Goal: Task Accomplishment & Management: Complete application form

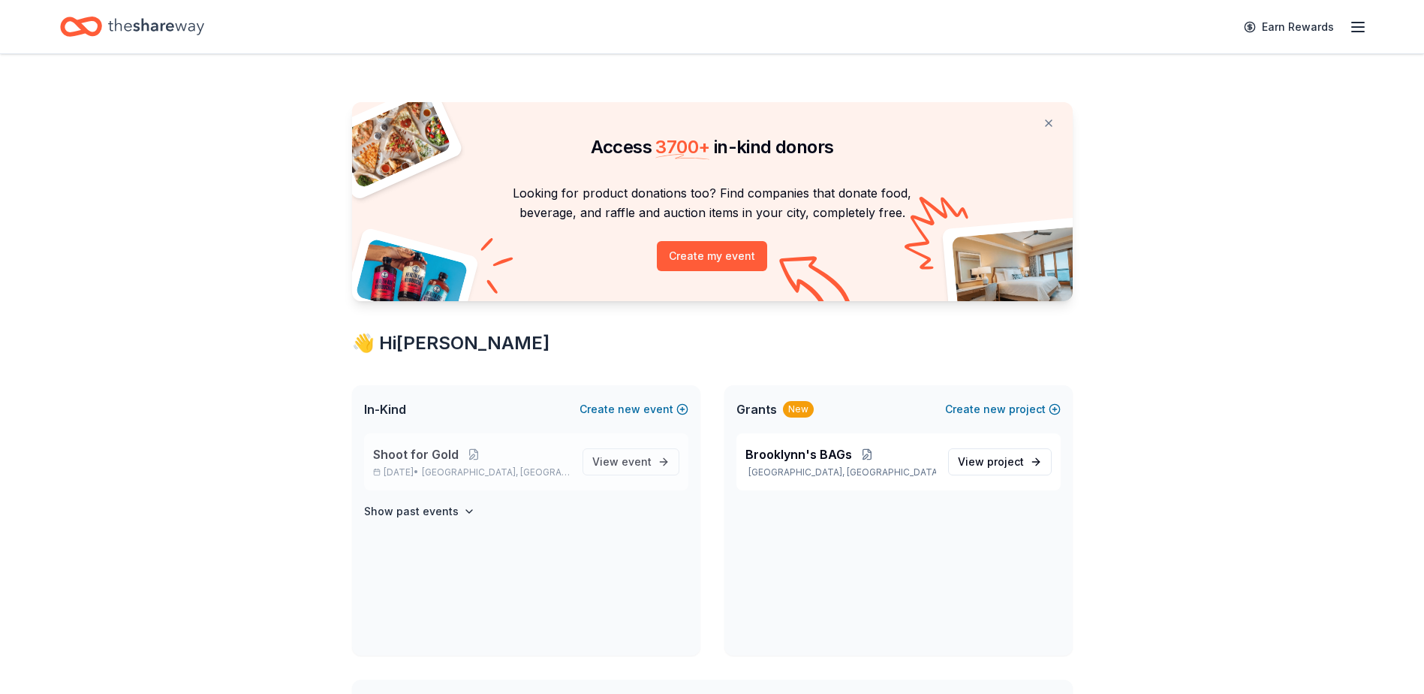
click at [434, 466] on p "Nov 14, 2025 • Austin, TX" at bounding box center [471, 472] width 197 height 12
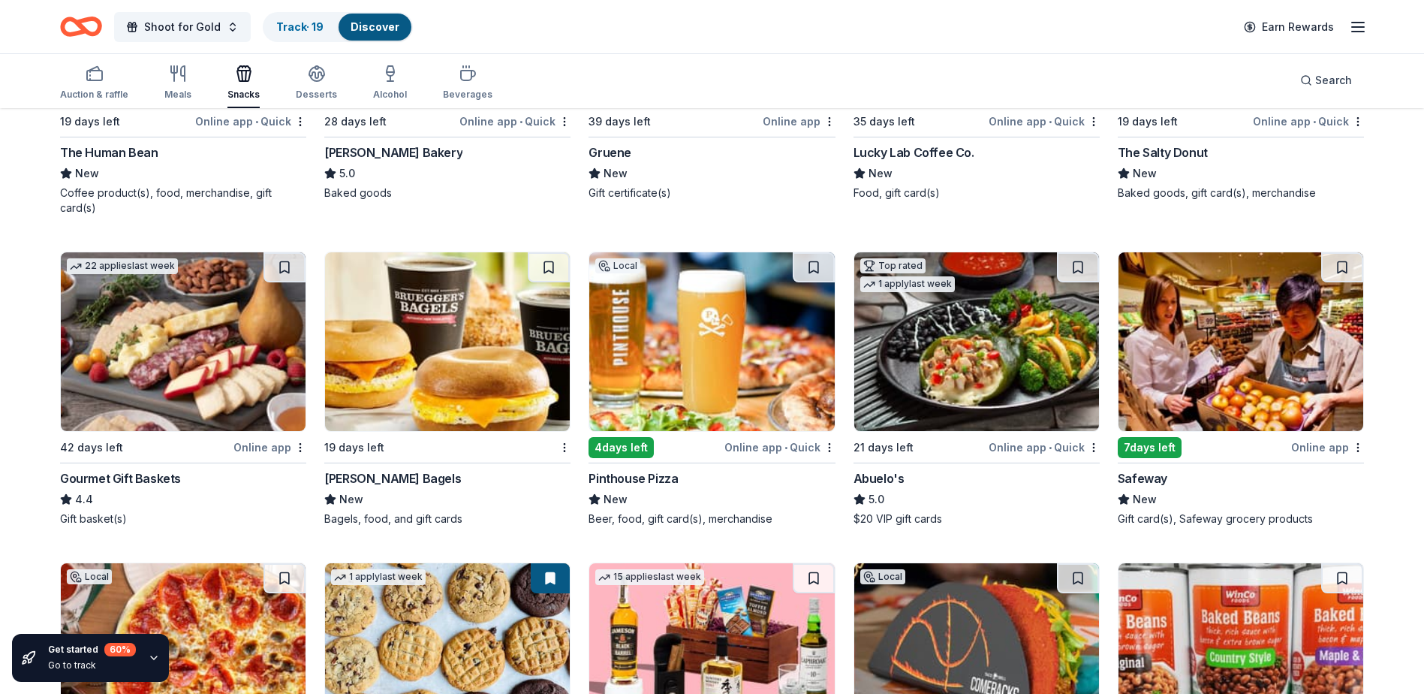
scroll to position [676, 0]
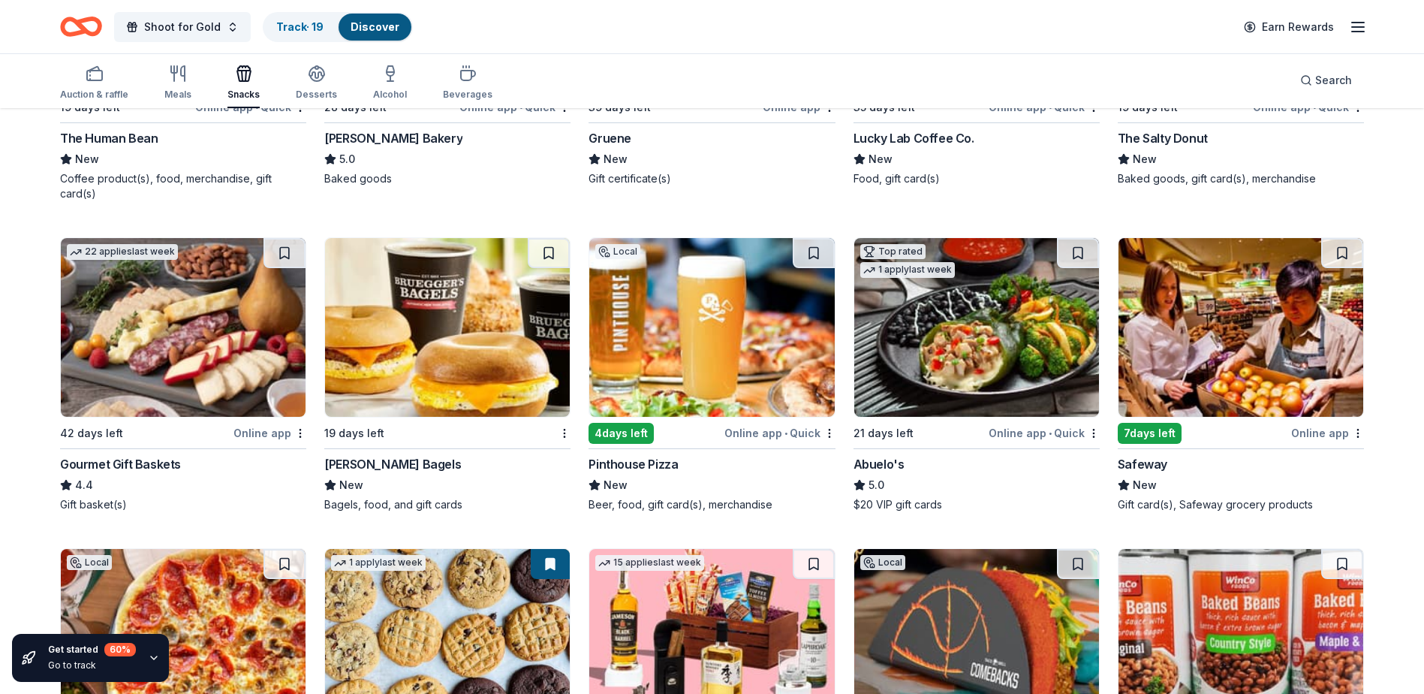
click at [218, 325] on img at bounding box center [183, 327] width 245 height 179
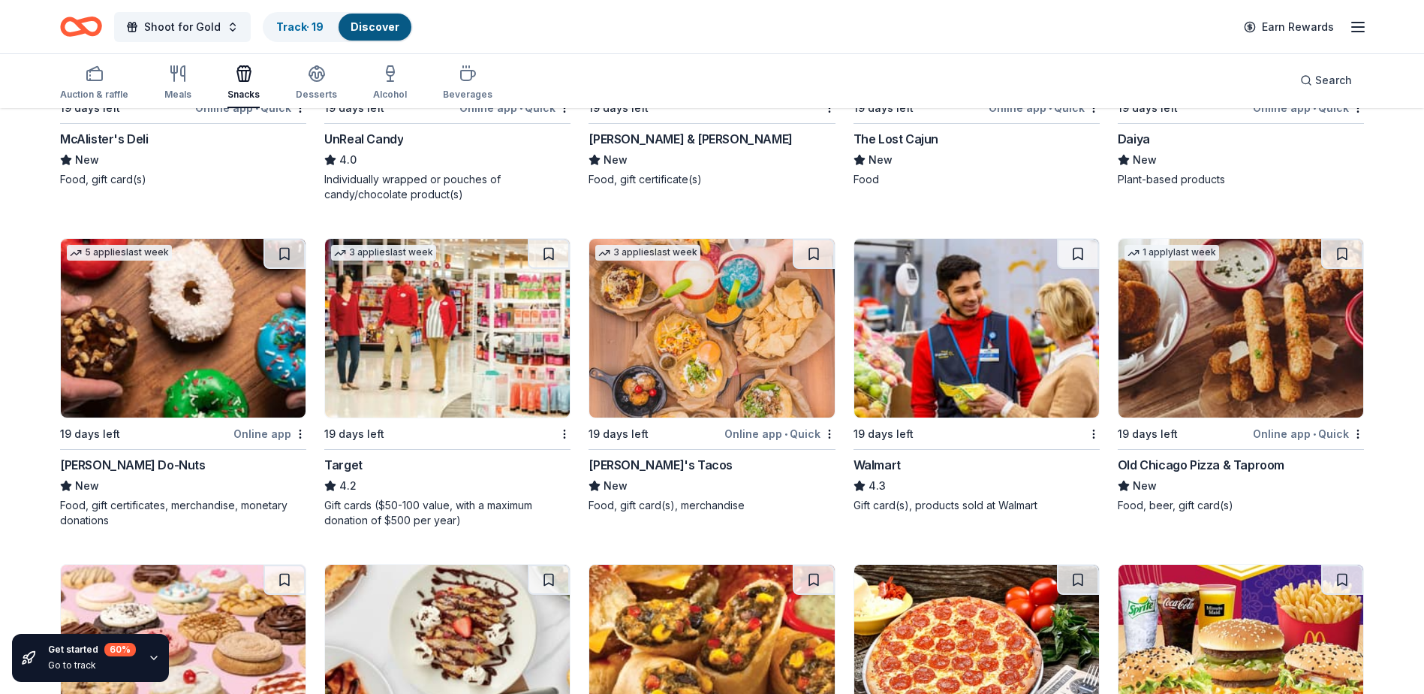
scroll to position [1967, 0]
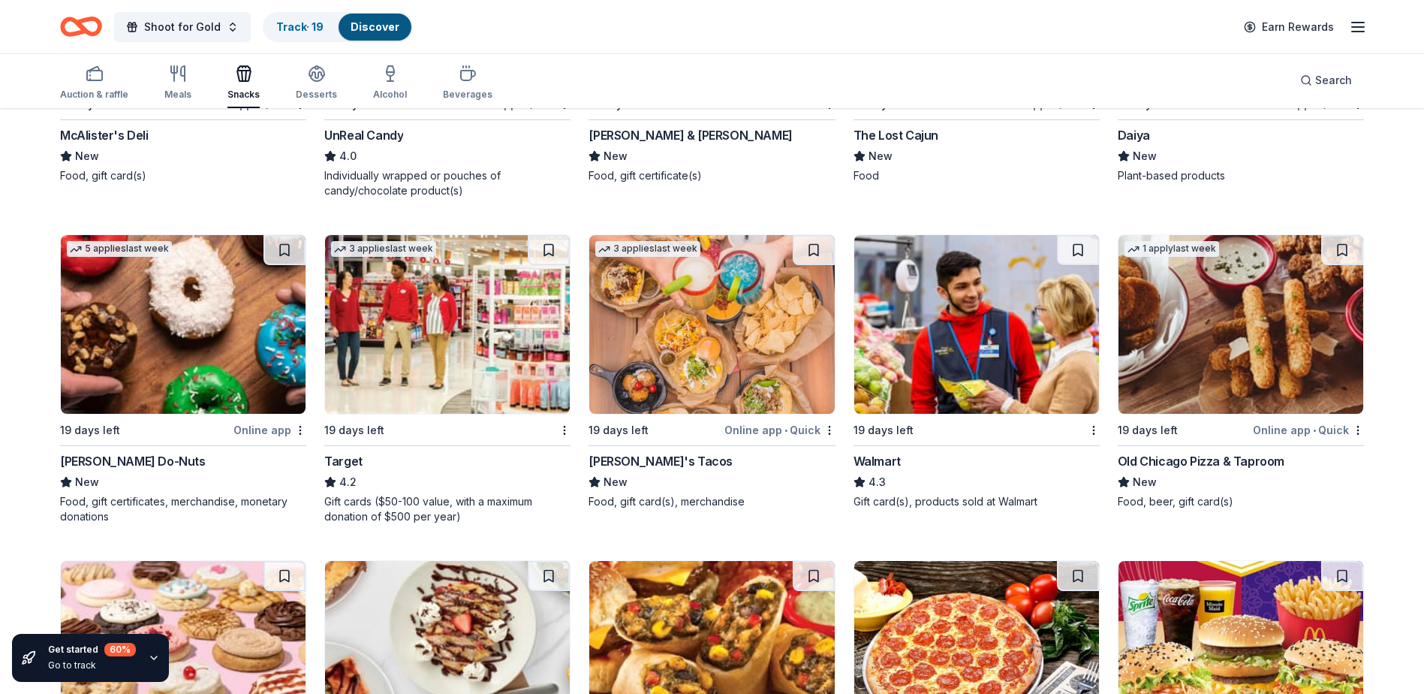
click at [1199, 460] on div "Old Chicago Pizza & Taproom" at bounding box center [1201, 461] width 167 height 18
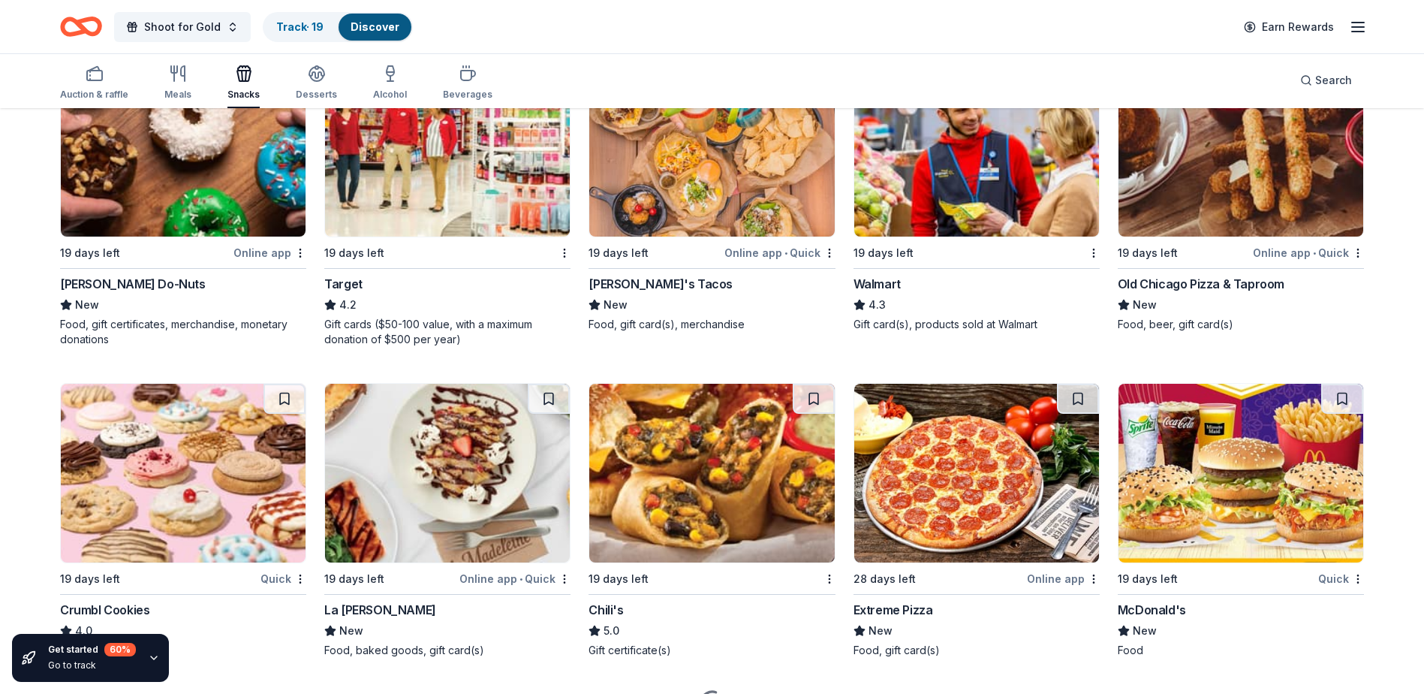
scroll to position [2192, 0]
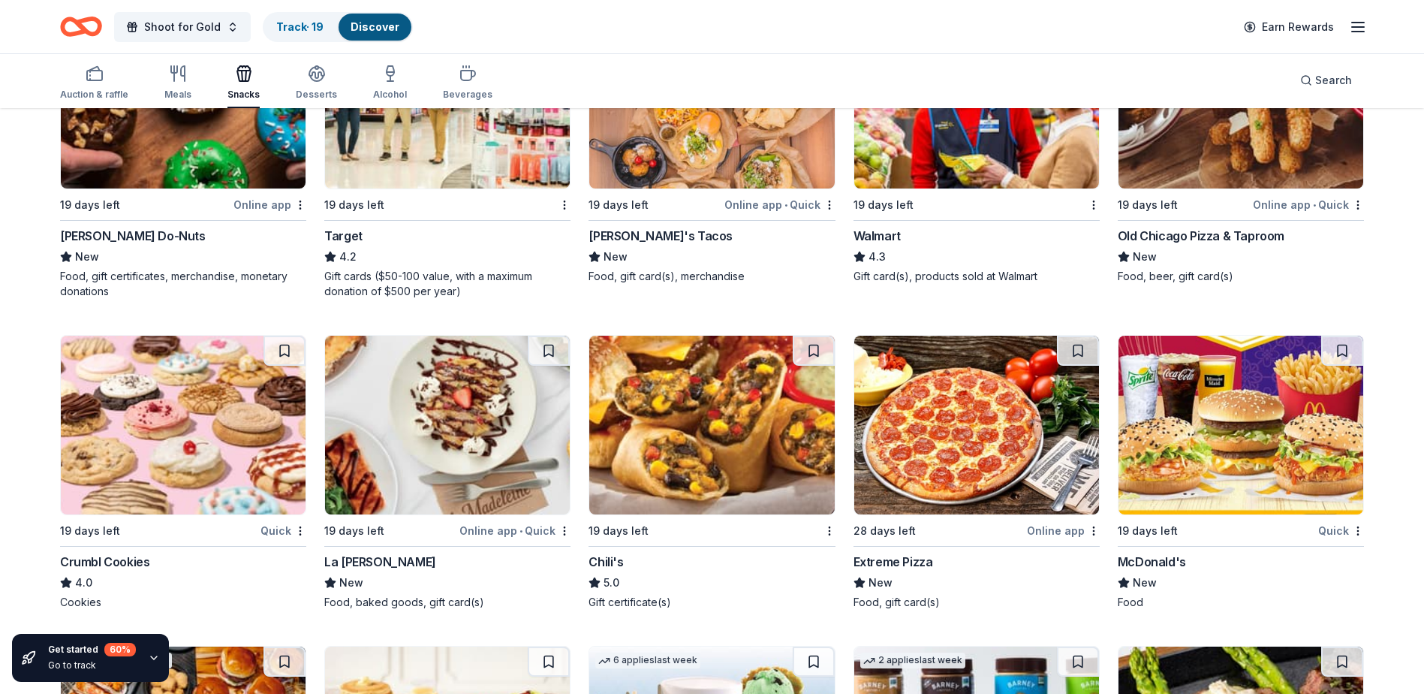
click at [969, 178] on img at bounding box center [976, 99] width 245 height 179
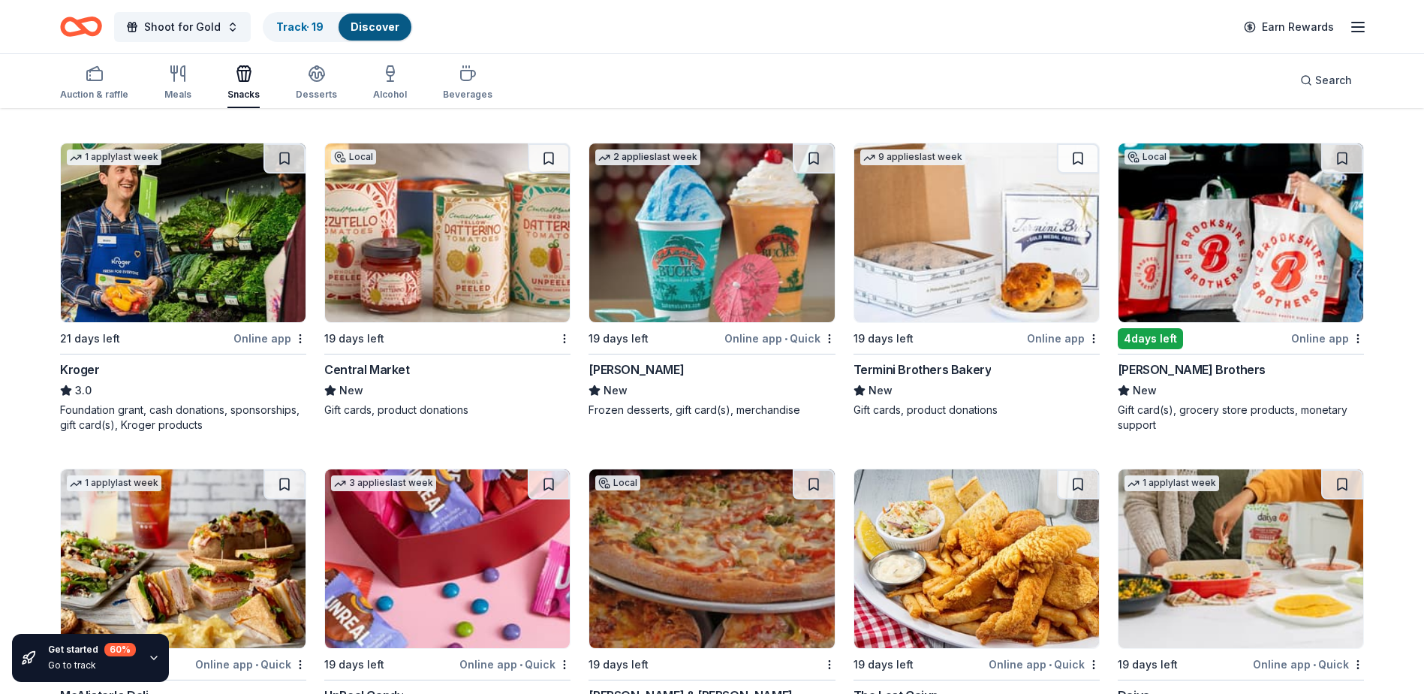
scroll to position [1221, 0]
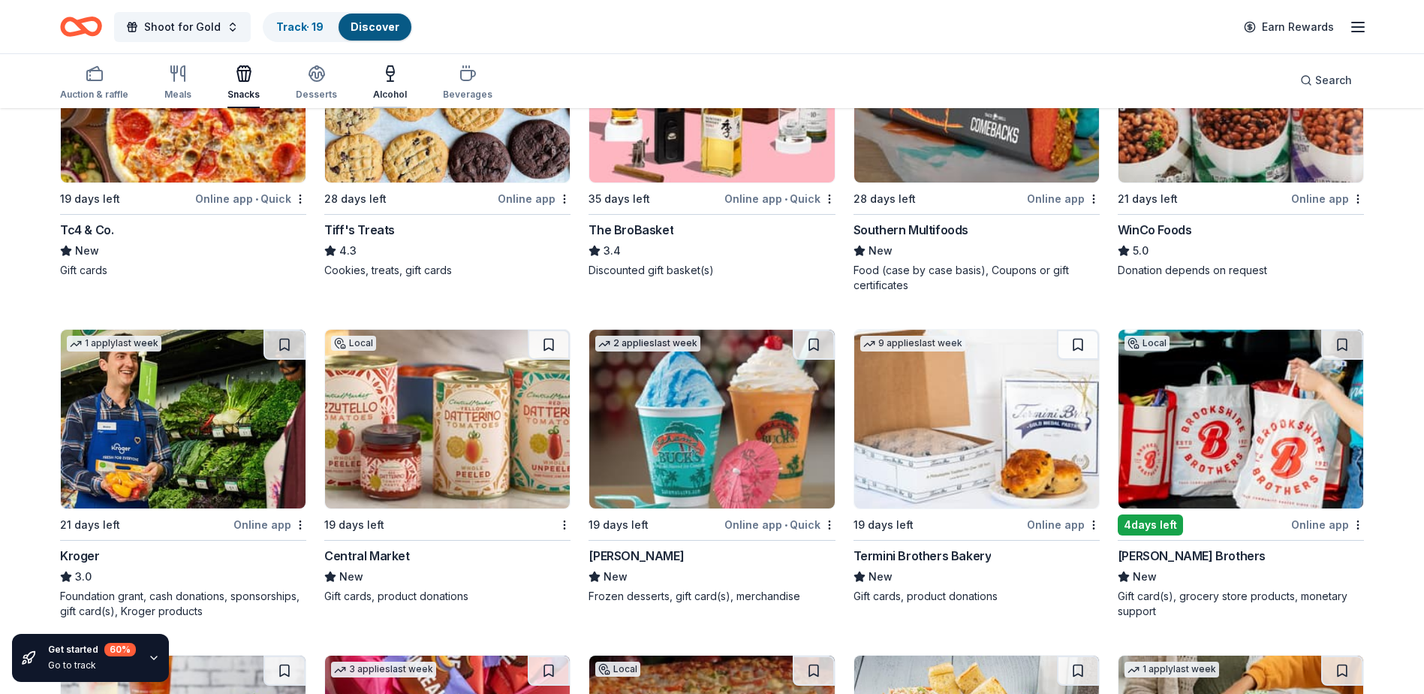
click at [375, 85] on div "Alcohol" at bounding box center [390, 83] width 34 height 36
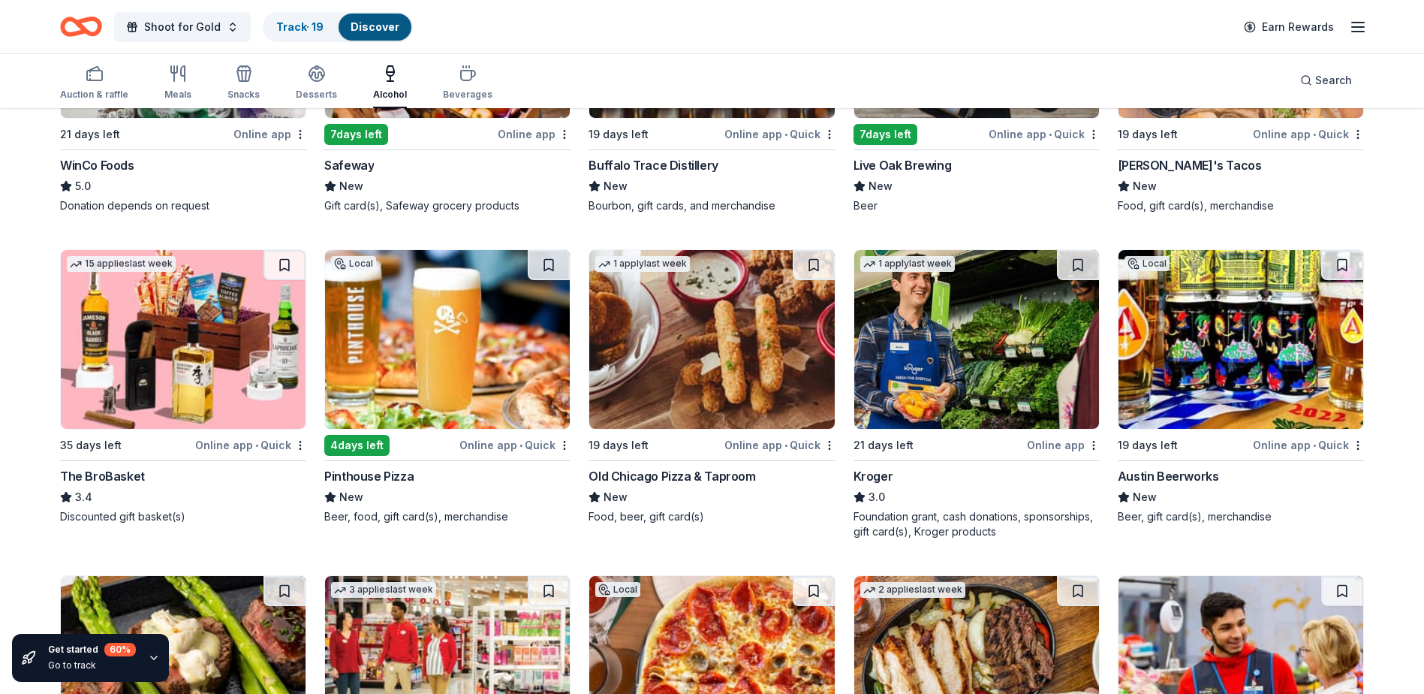
scroll to position [676, 0]
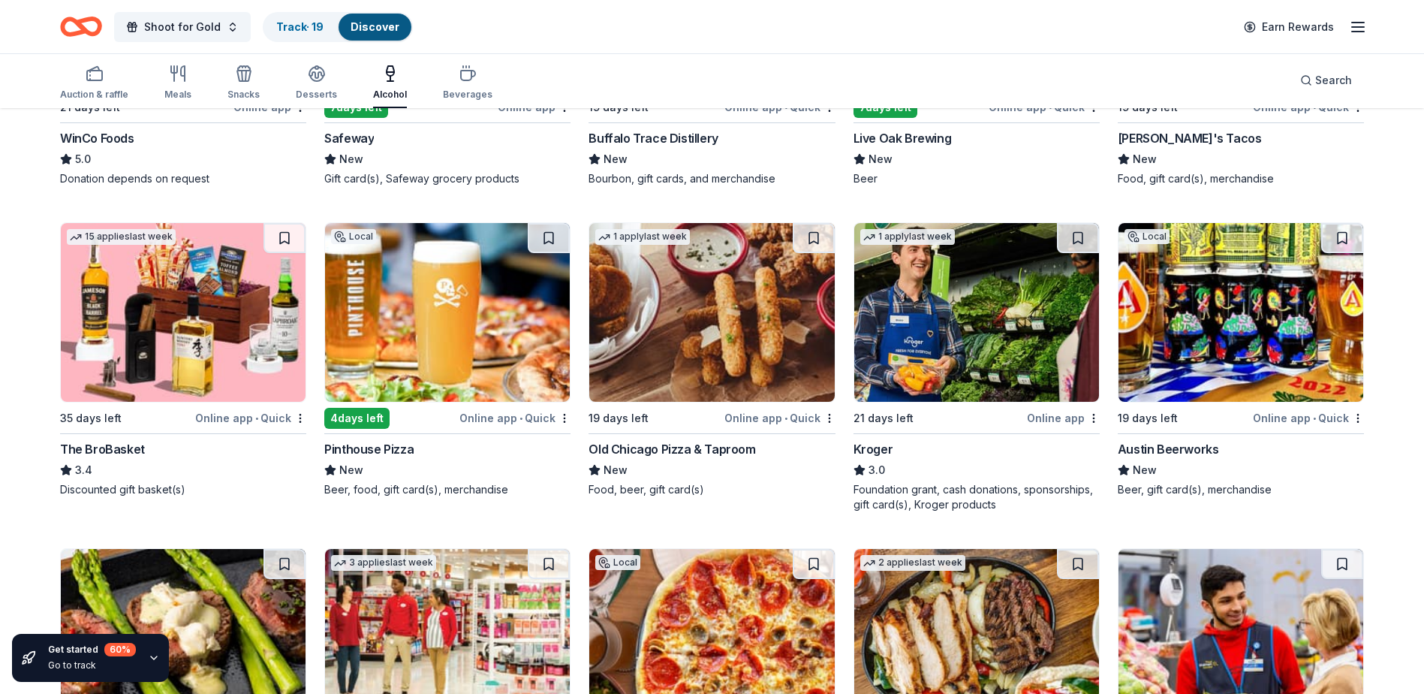
click at [394, 448] on div "Pinthouse Pizza" at bounding box center [368, 449] width 89 height 18
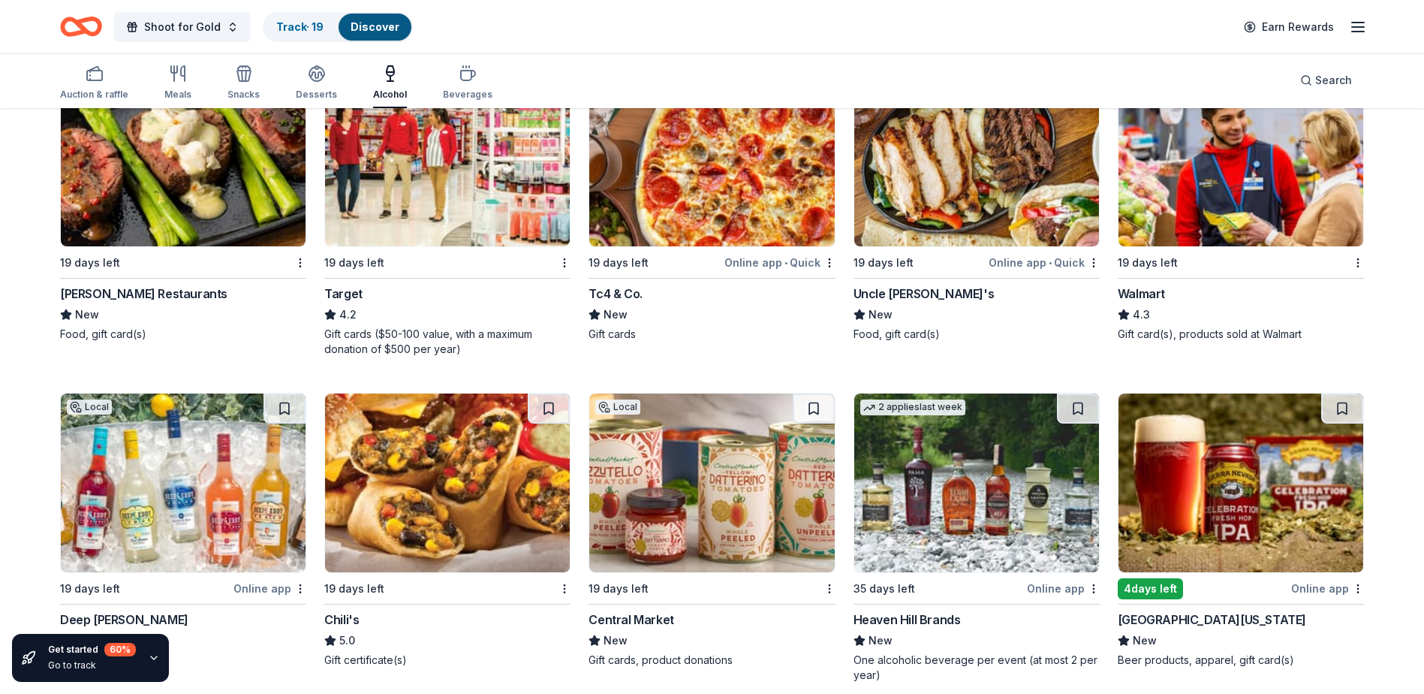
scroll to position [1176, 0]
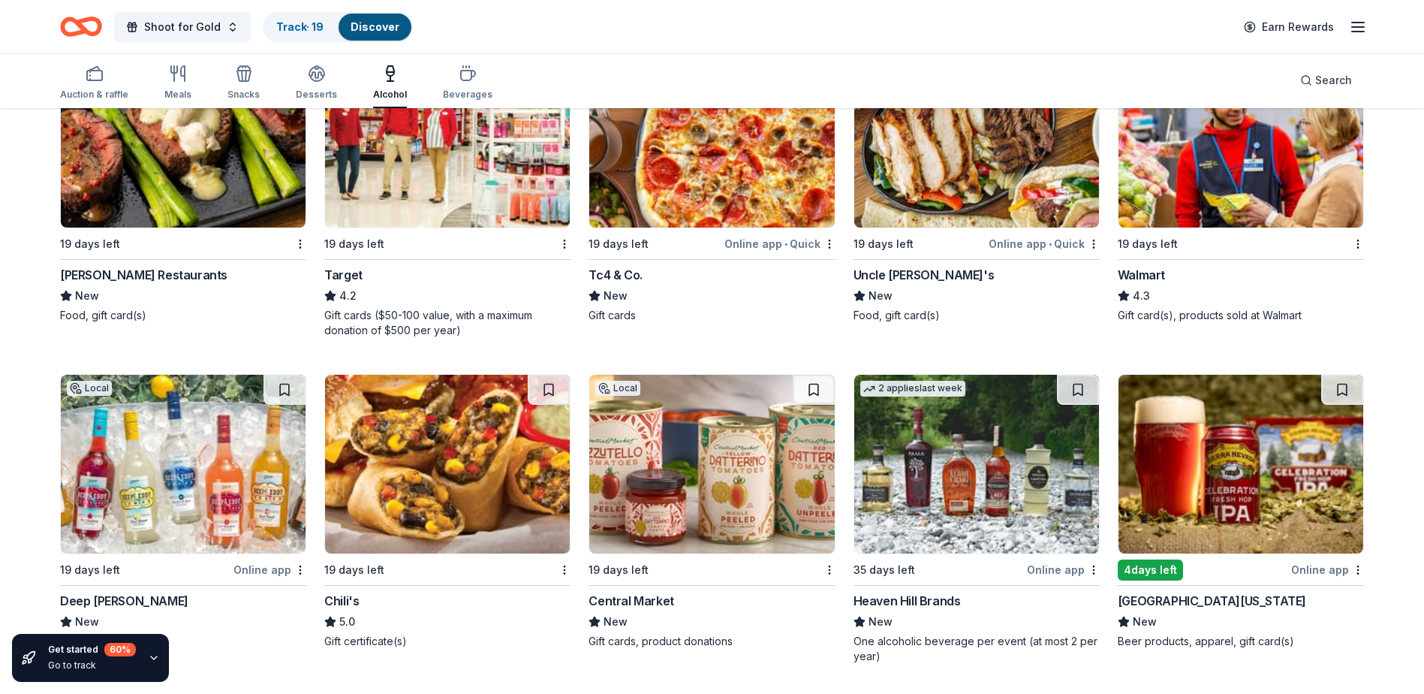
click at [951, 479] on img at bounding box center [976, 464] width 245 height 179
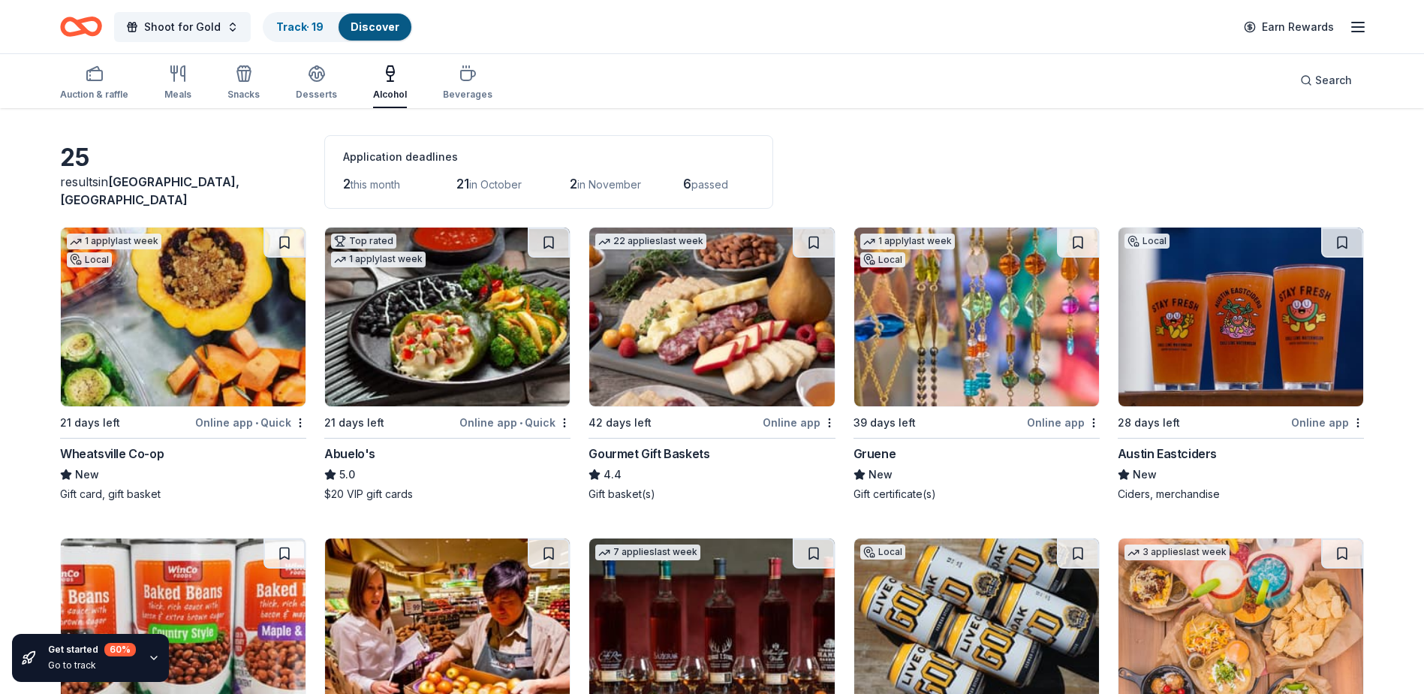
scroll to position [0, 0]
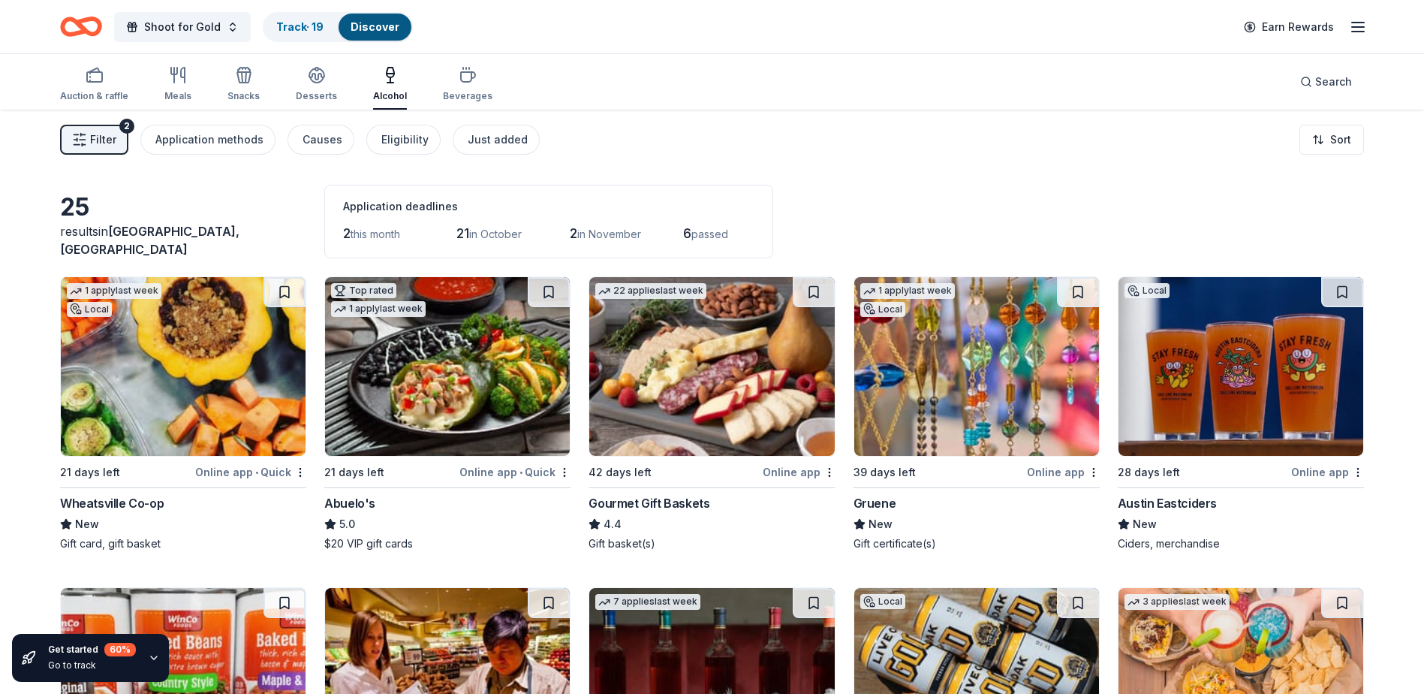
click at [1257, 405] on img at bounding box center [1241, 366] width 245 height 179
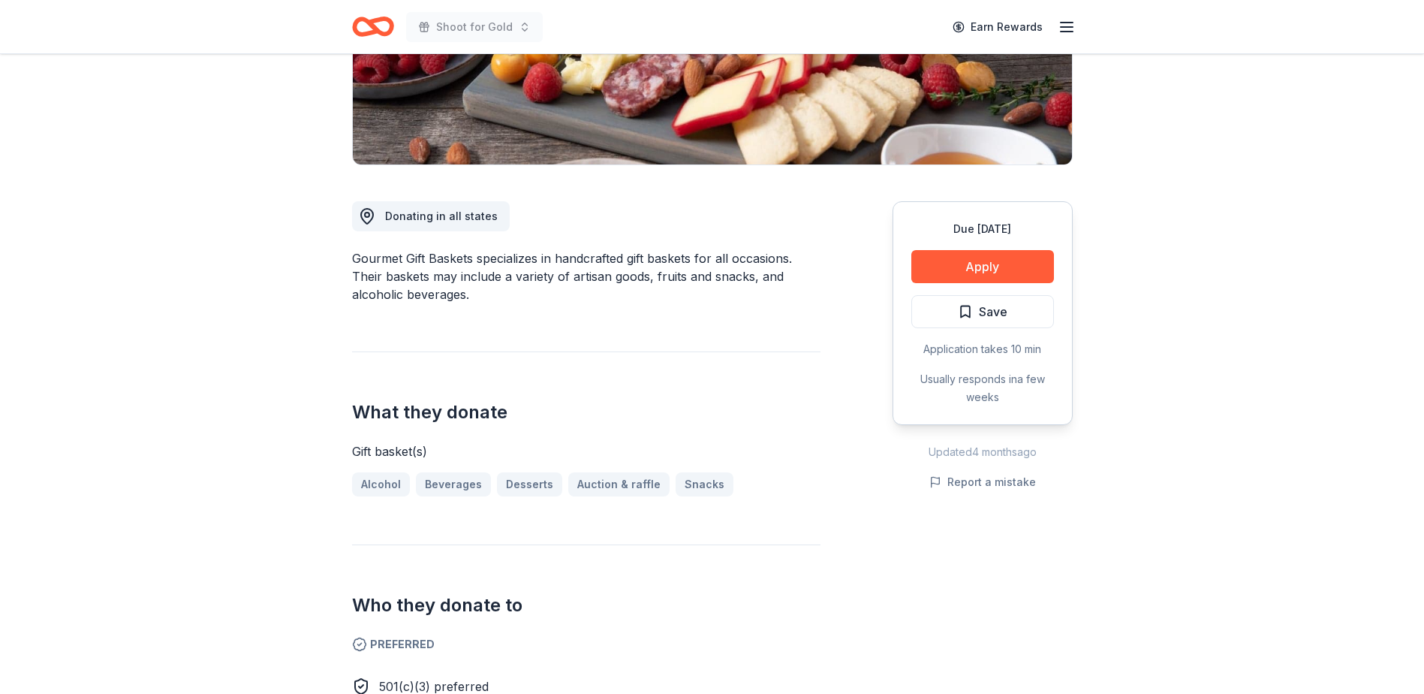
scroll to position [300, 0]
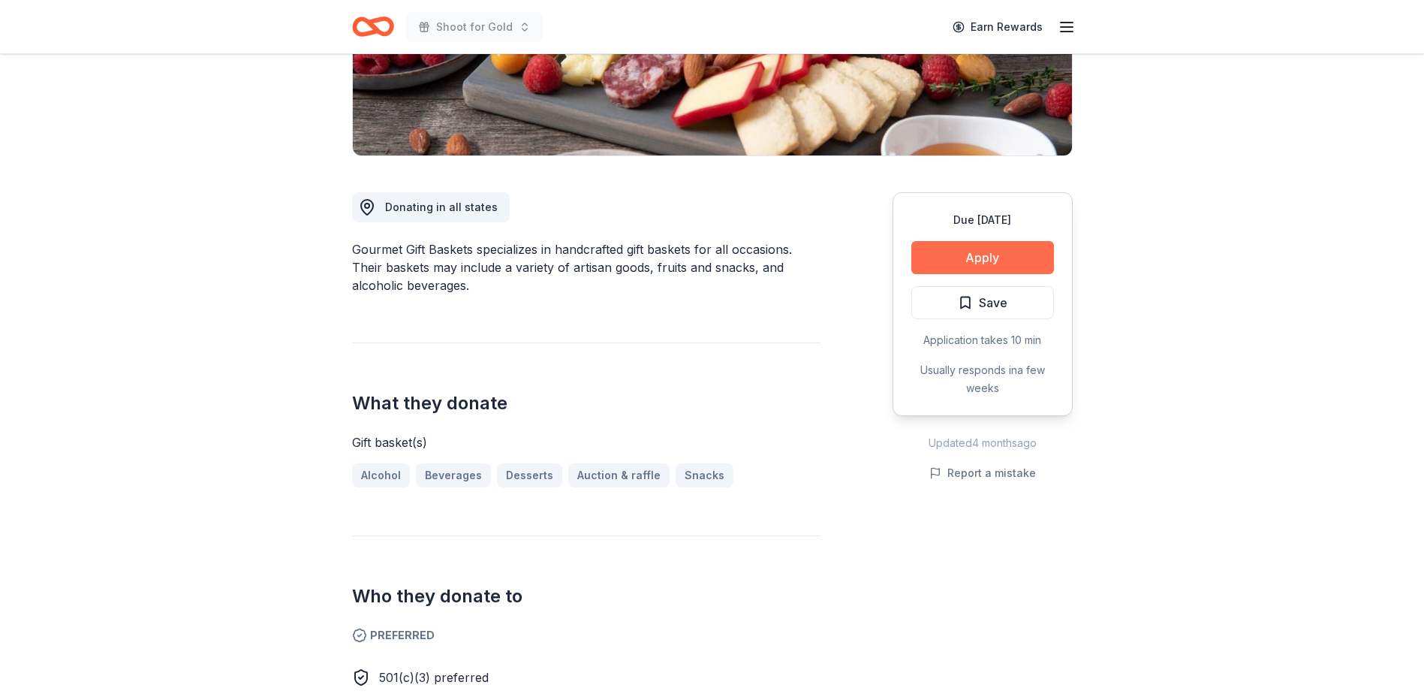
click at [941, 257] on button "Apply" at bounding box center [982, 257] width 143 height 33
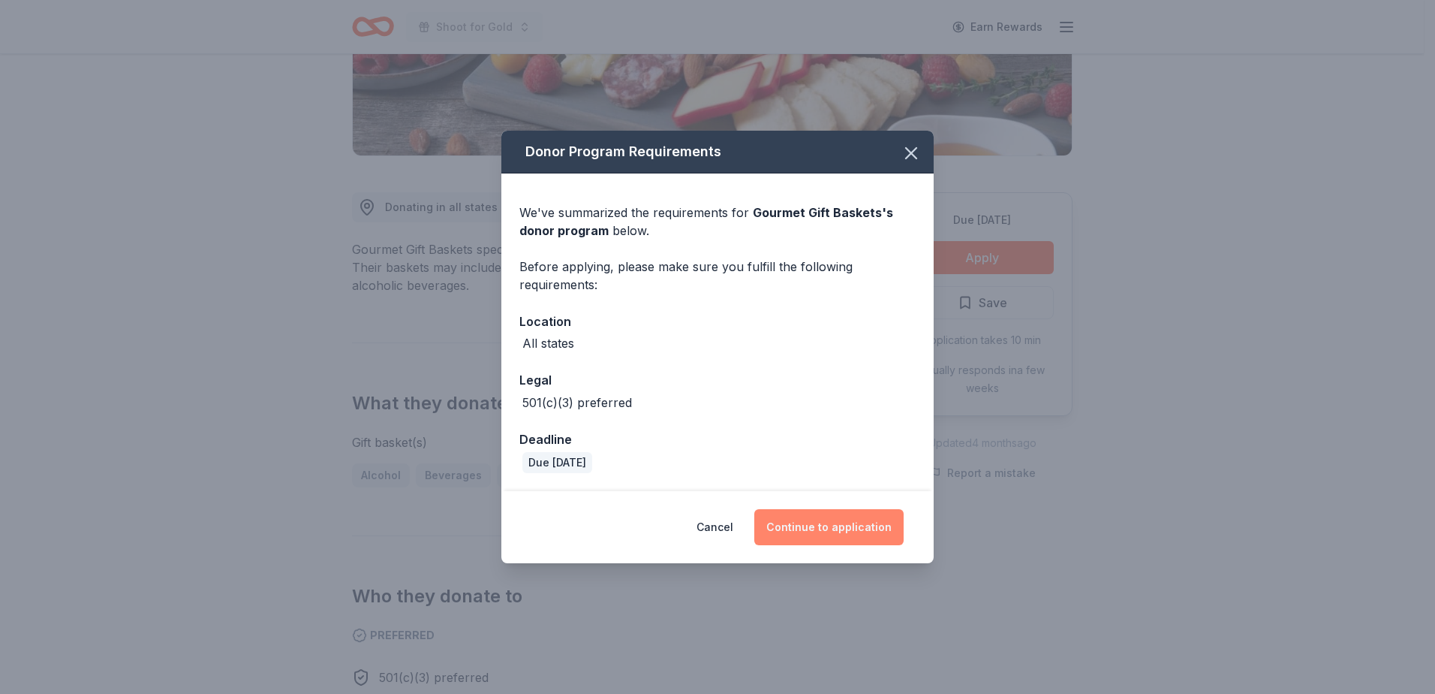
click at [812, 536] on button "Continue to application" at bounding box center [829, 527] width 149 height 36
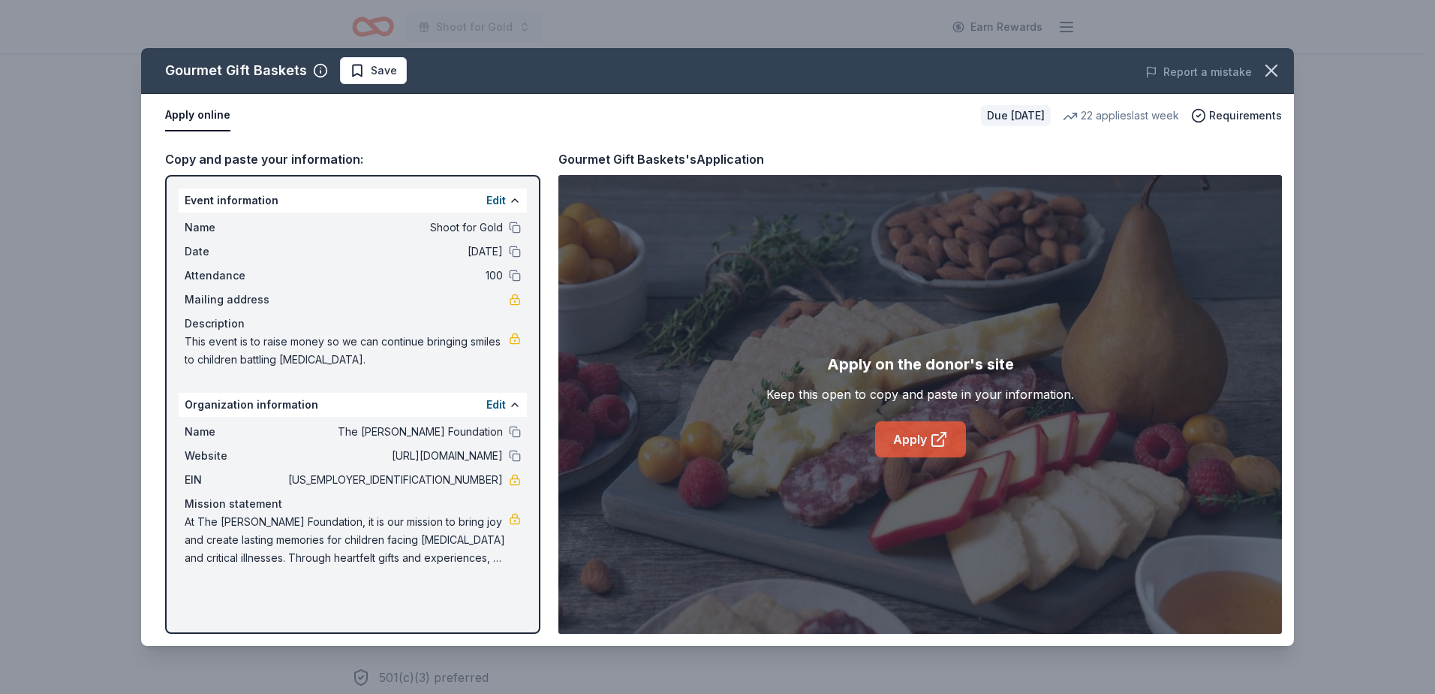
click at [938, 441] on icon at bounding box center [942, 436] width 8 height 8
click at [1270, 66] on icon "button" at bounding box center [1271, 70] width 21 height 21
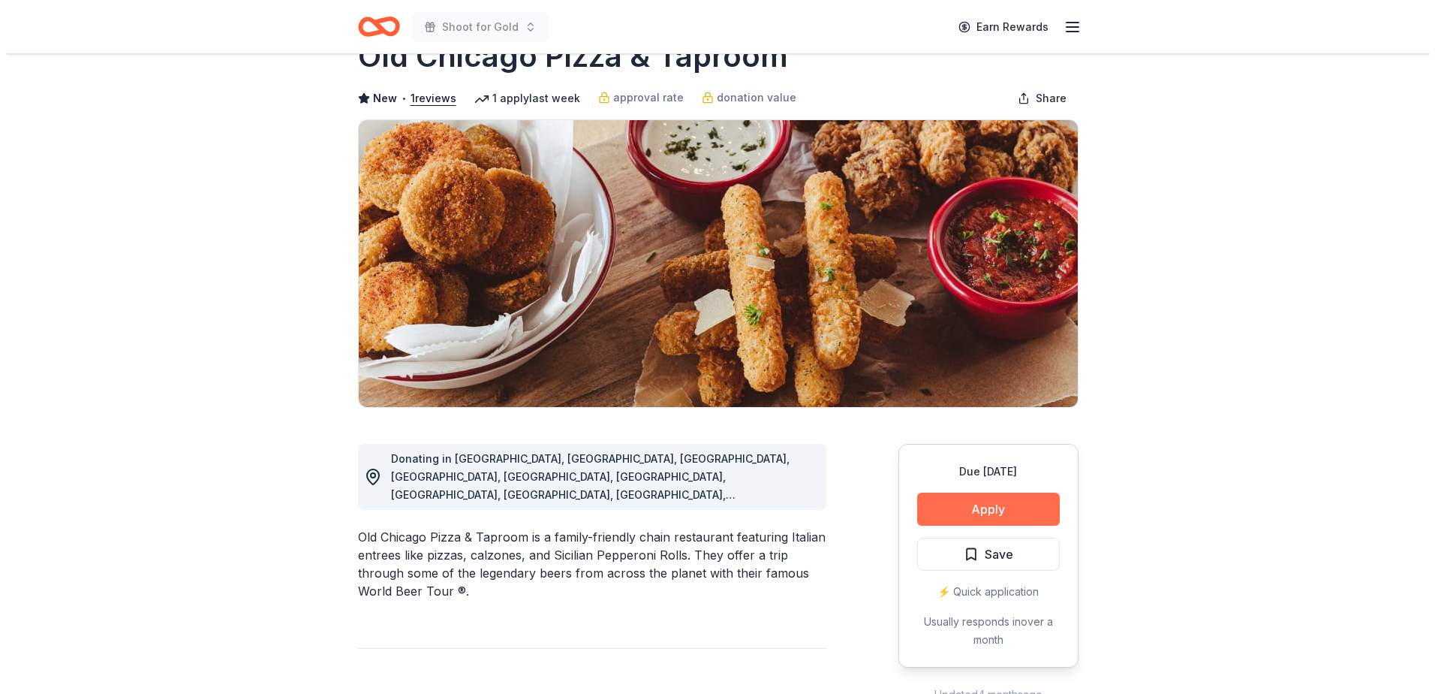
scroll to position [75, 0]
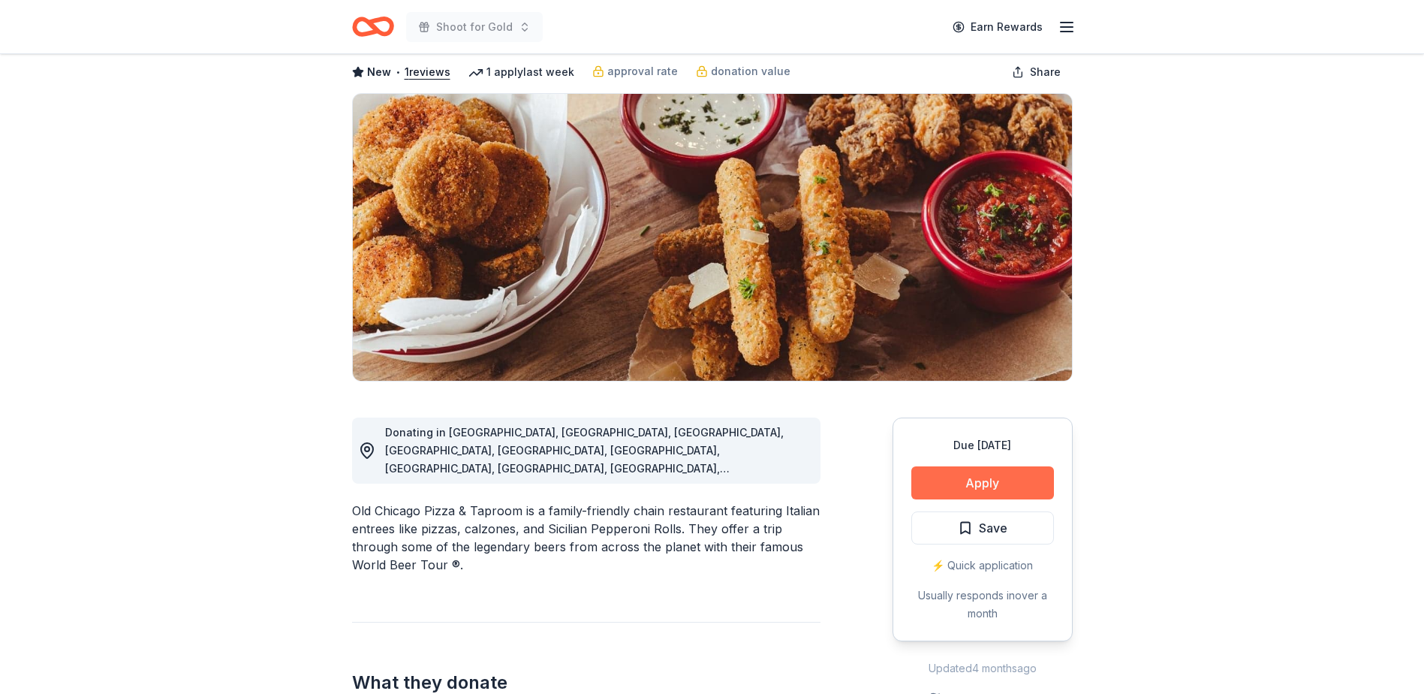
click at [960, 487] on button "Apply" at bounding box center [982, 482] width 143 height 33
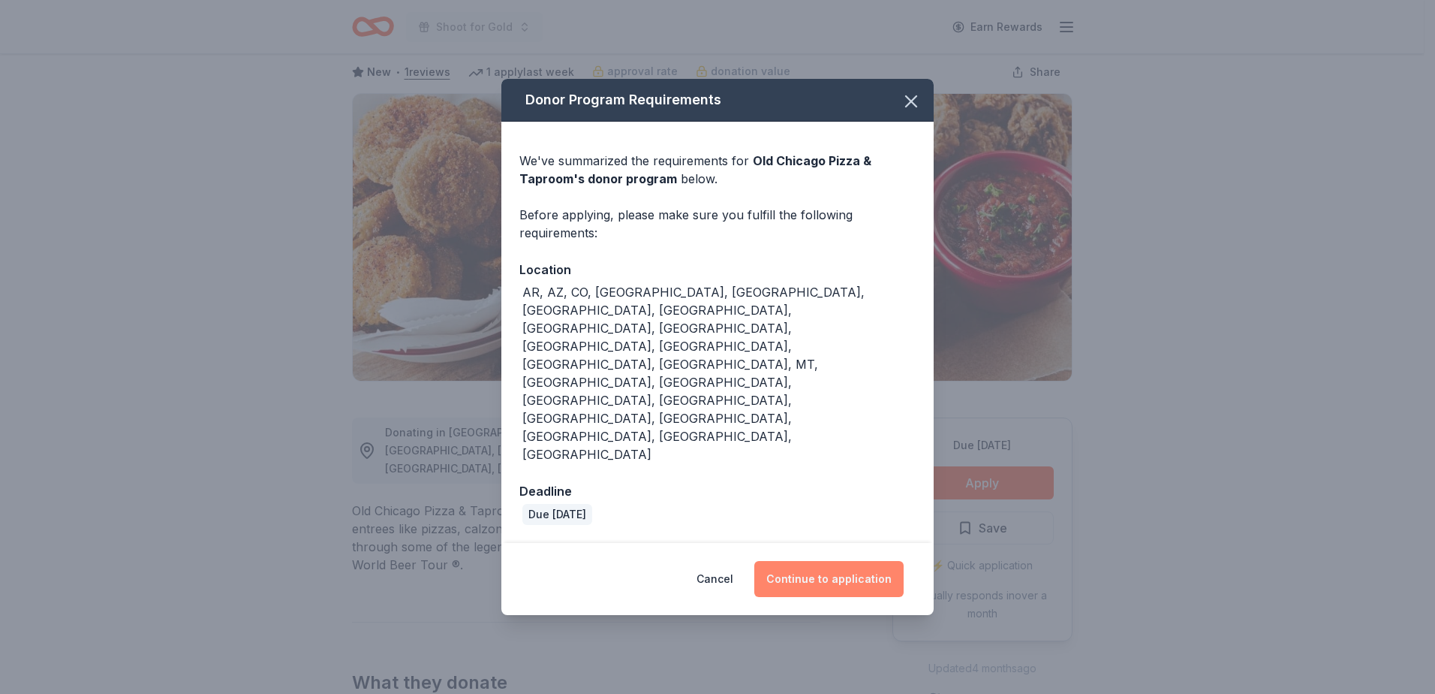
click at [818, 561] on button "Continue to application" at bounding box center [829, 579] width 149 height 36
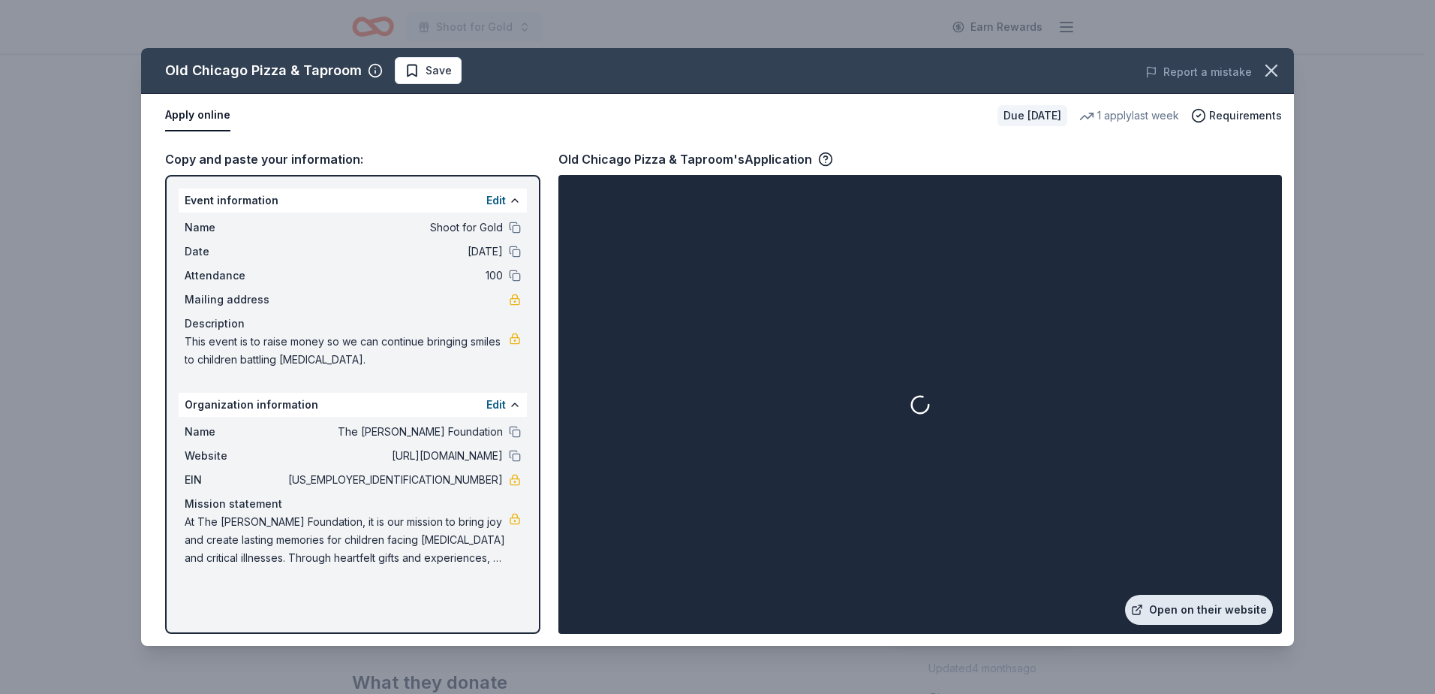
click at [1182, 615] on link "Open on their website" at bounding box center [1199, 610] width 148 height 30
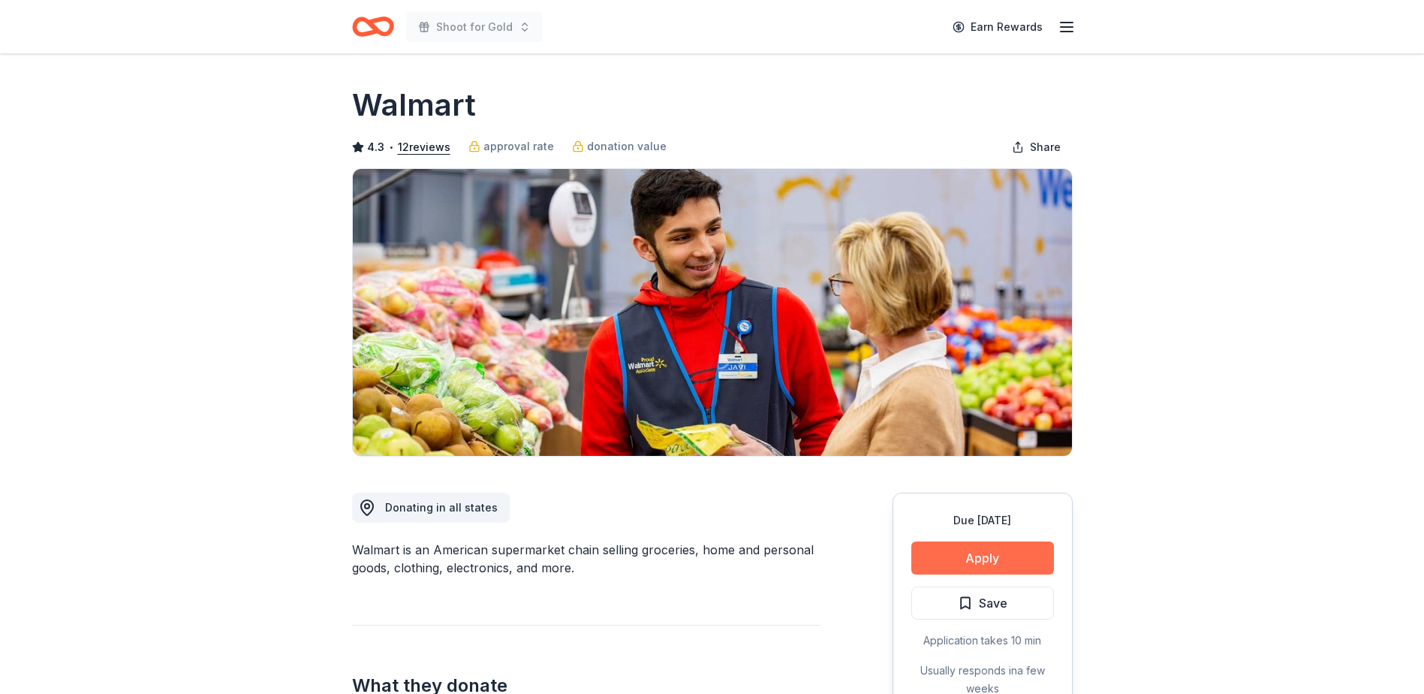
click at [996, 563] on button "Apply" at bounding box center [982, 557] width 143 height 33
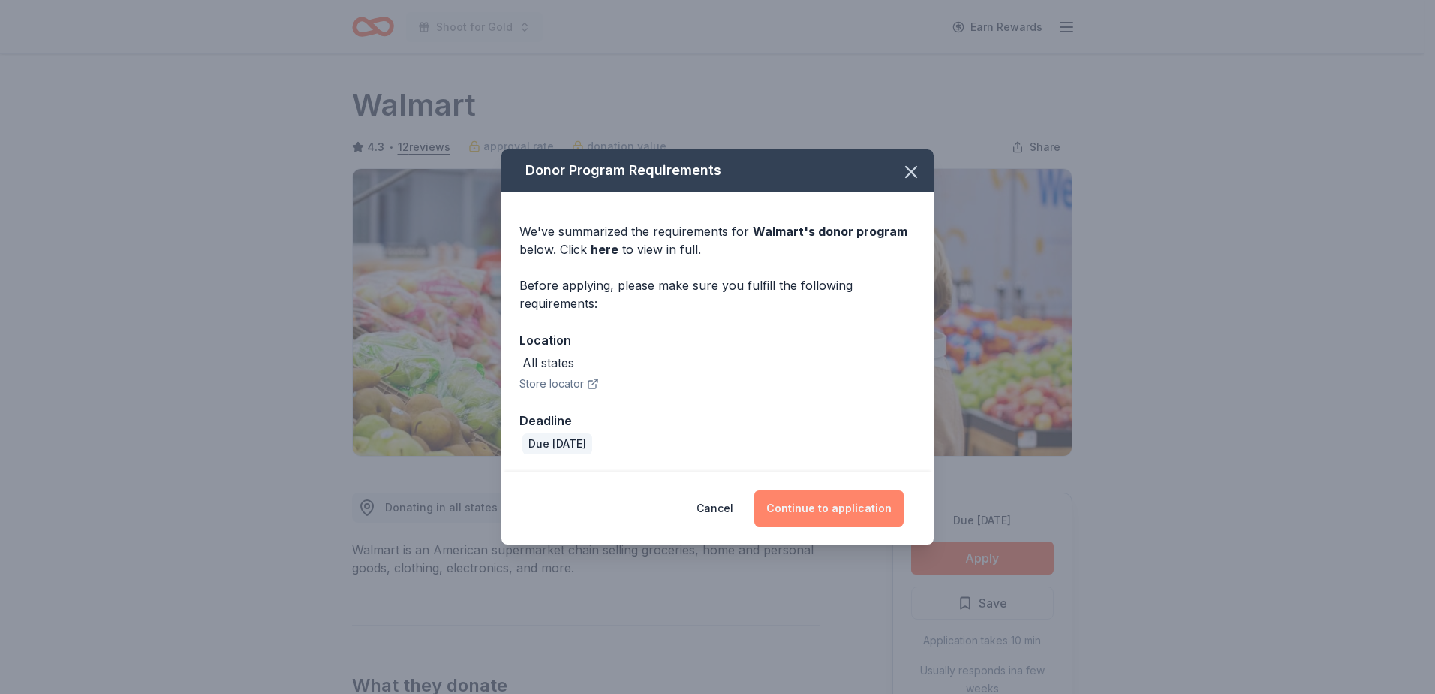
click at [807, 514] on button "Continue to application" at bounding box center [829, 508] width 149 height 36
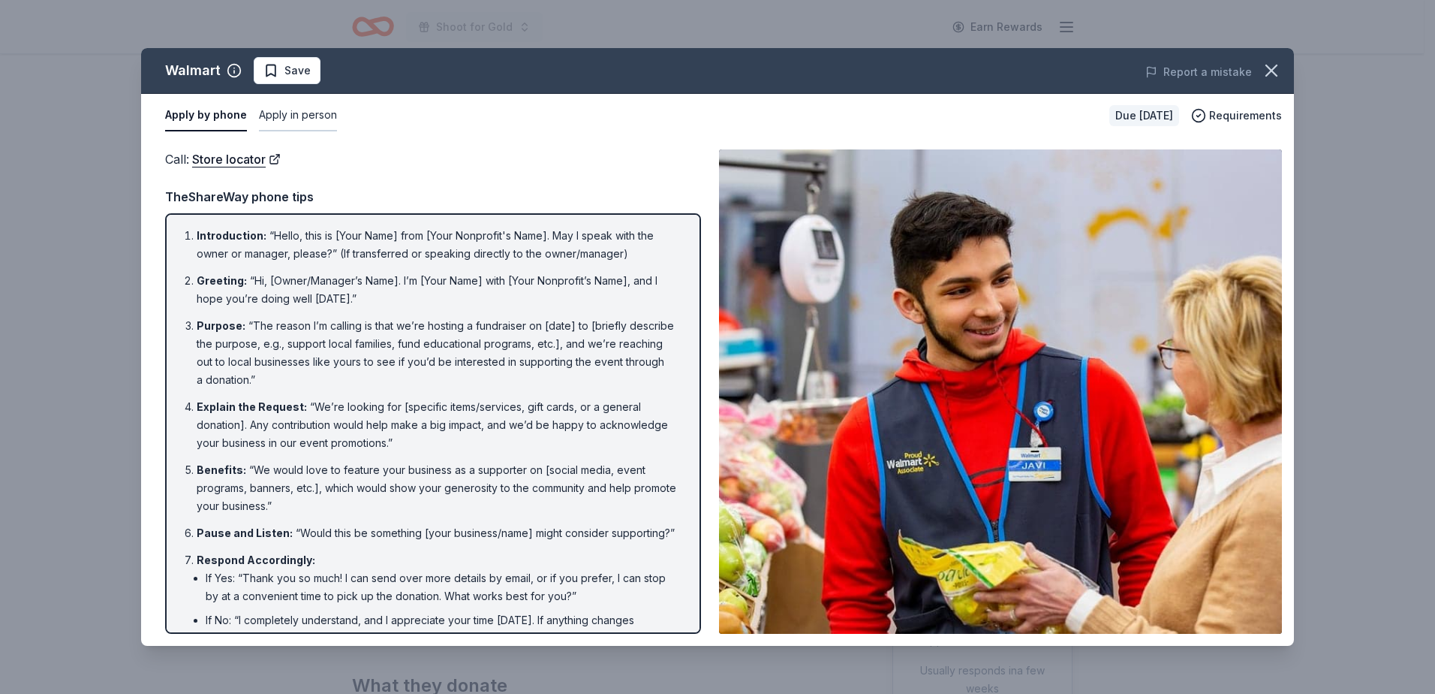
click at [302, 111] on button "Apply in person" at bounding box center [298, 116] width 78 height 32
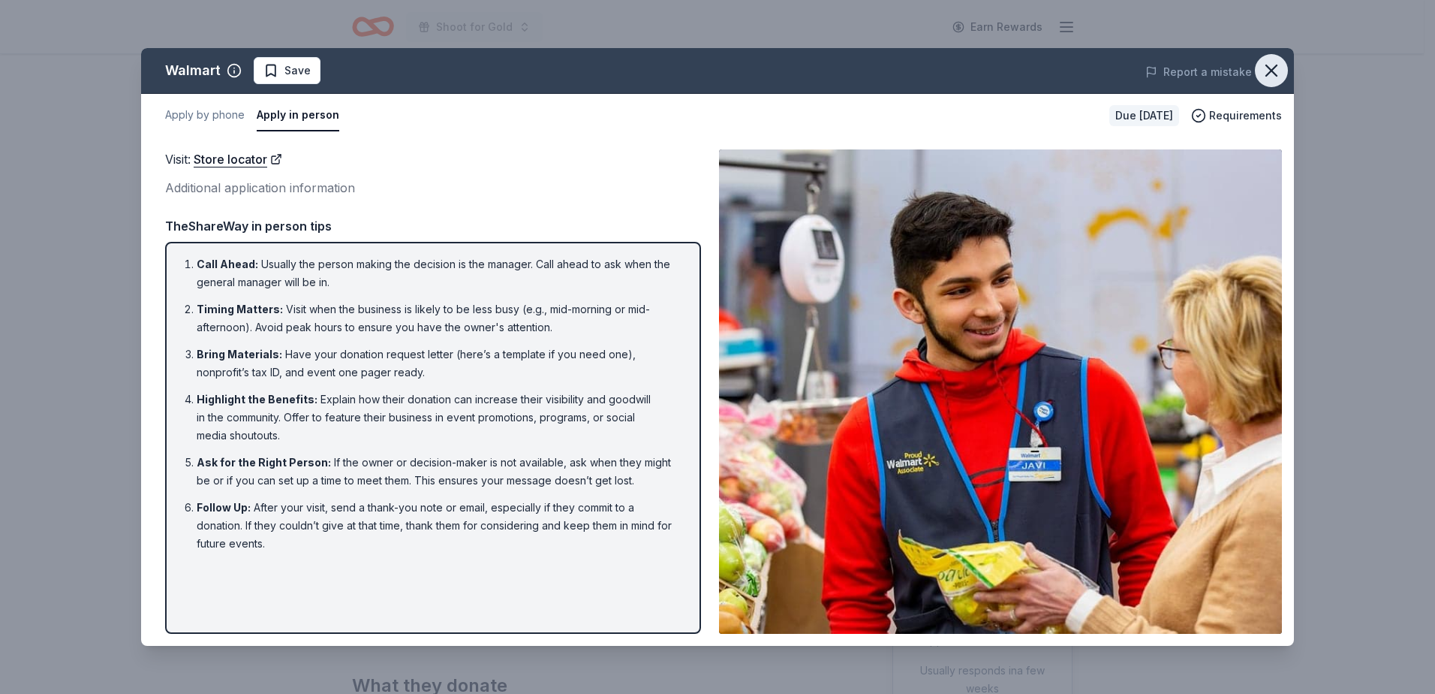
click at [1268, 68] on icon "button" at bounding box center [1271, 70] width 21 height 21
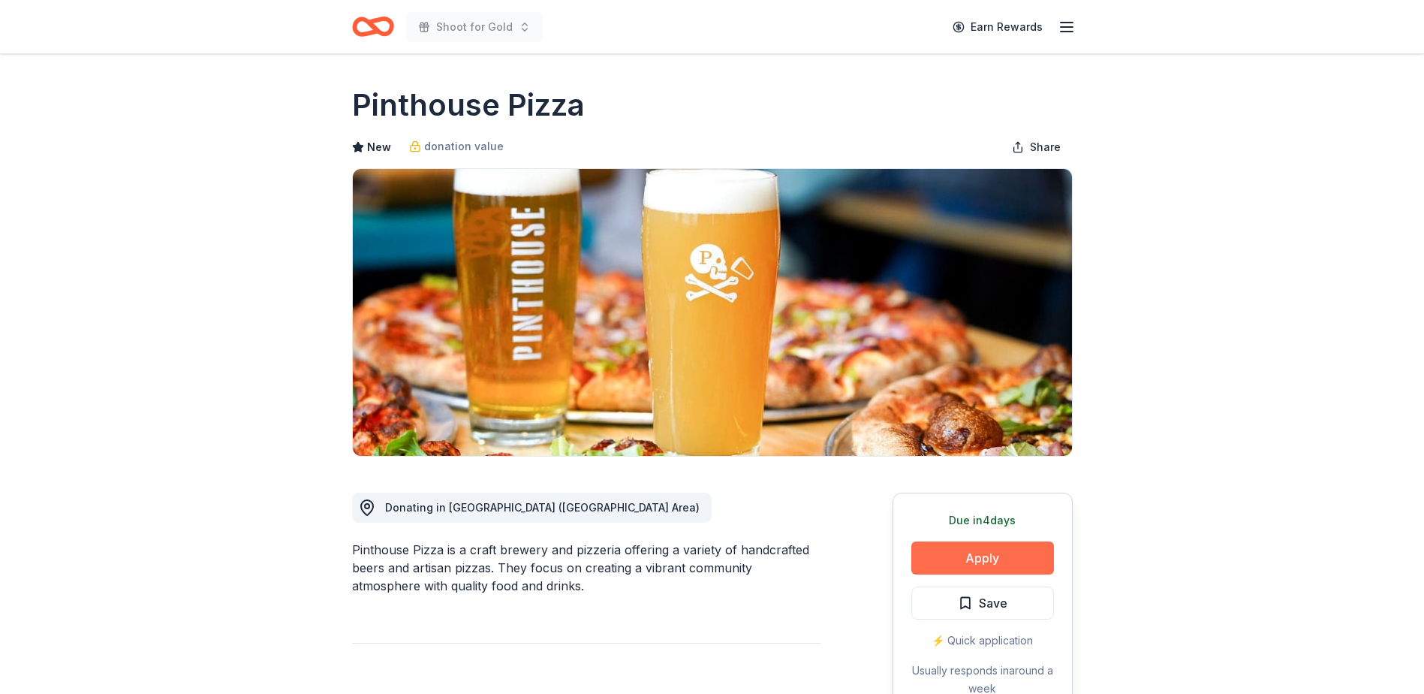
click at [1012, 559] on button "Apply" at bounding box center [982, 557] width 143 height 33
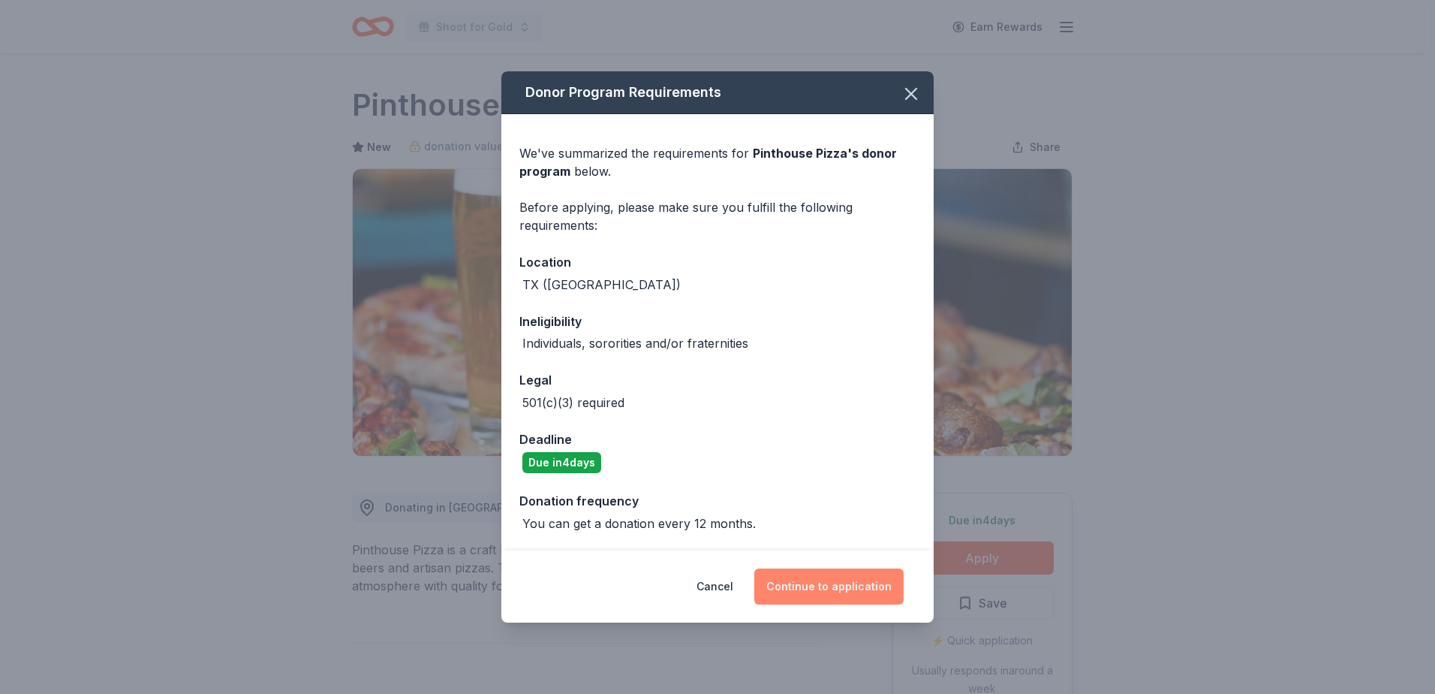
click at [842, 589] on button "Continue to application" at bounding box center [829, 586] width 149 height 36
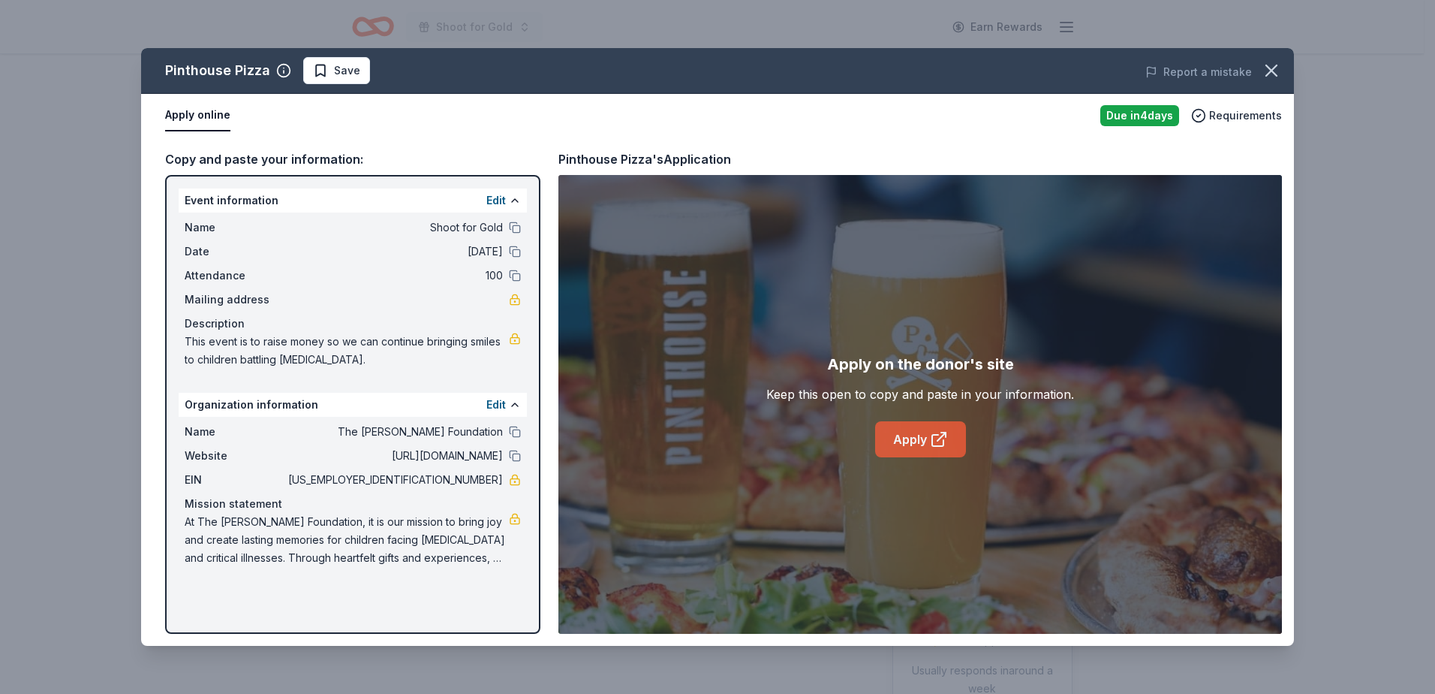
click at [935, 435] on icon at bounding box center [939, 439] width 18 height 18
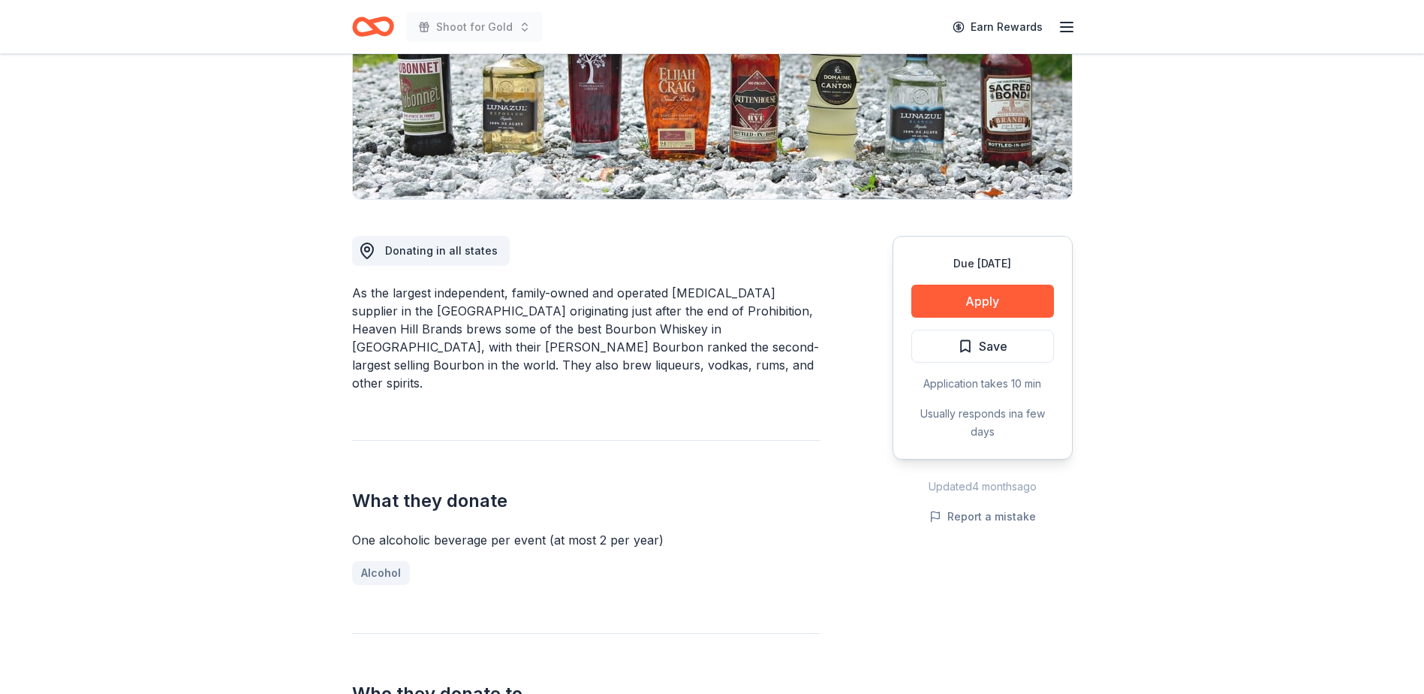
scroll to position [300, 0]
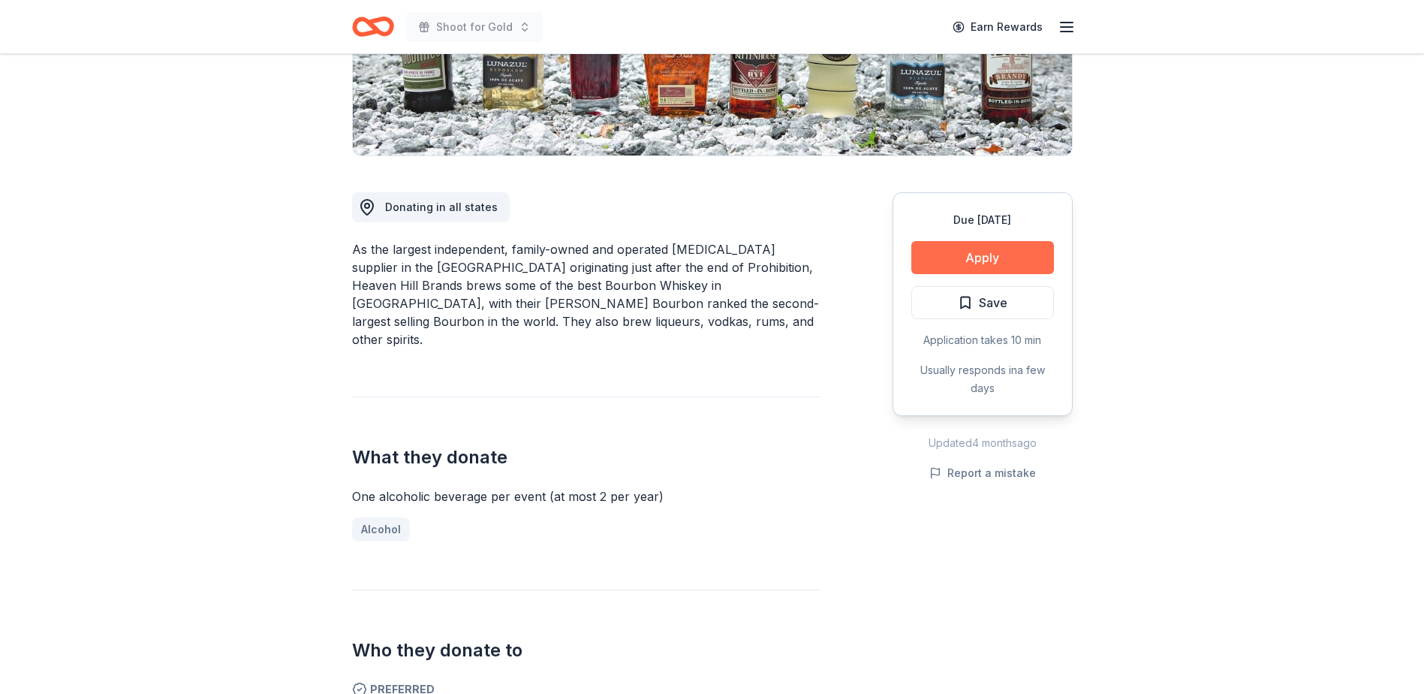
click at [949, 255] on button "Apply" at bounding box center [982, 257] width 143 height 33
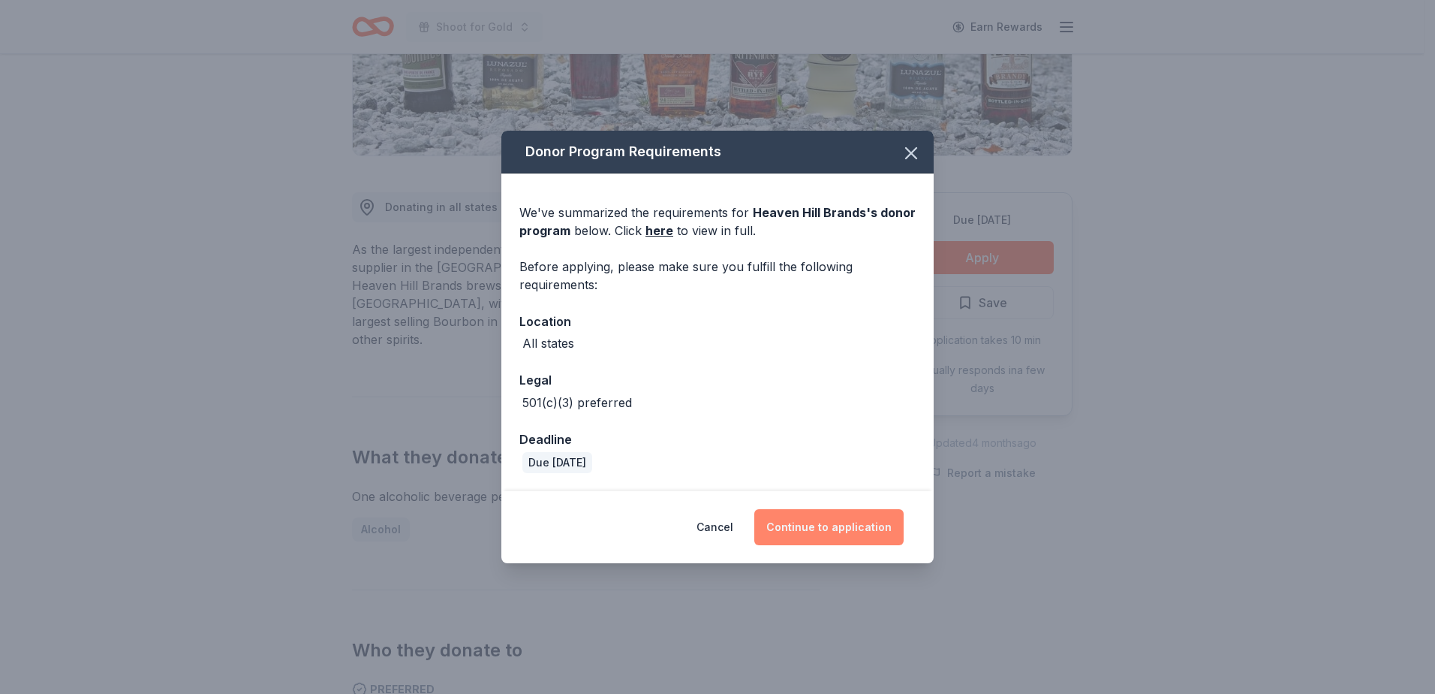
click at [817, 532] on button "Continue to application" at bounding box center [829, 527] width 149 height 36
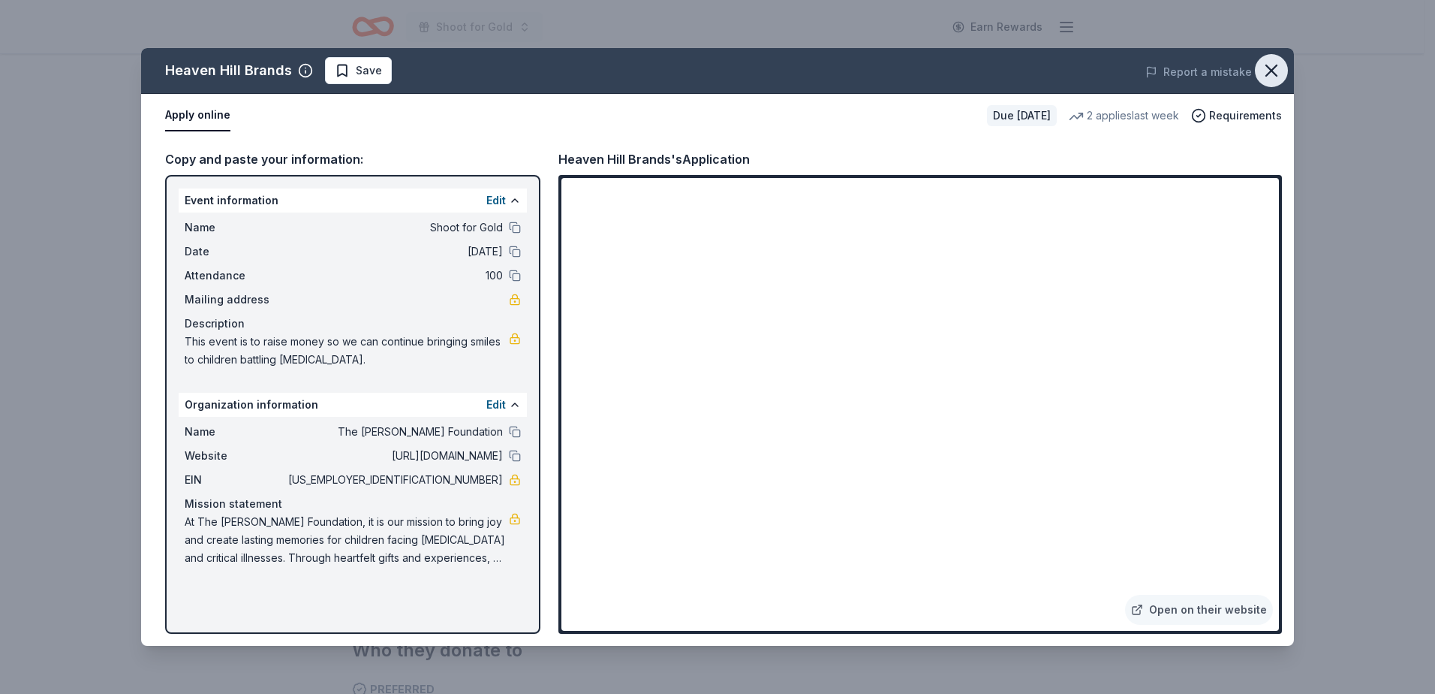
click at [1272, 65] on icon "button" at bounding box center [1271, 70] width 21 height 21
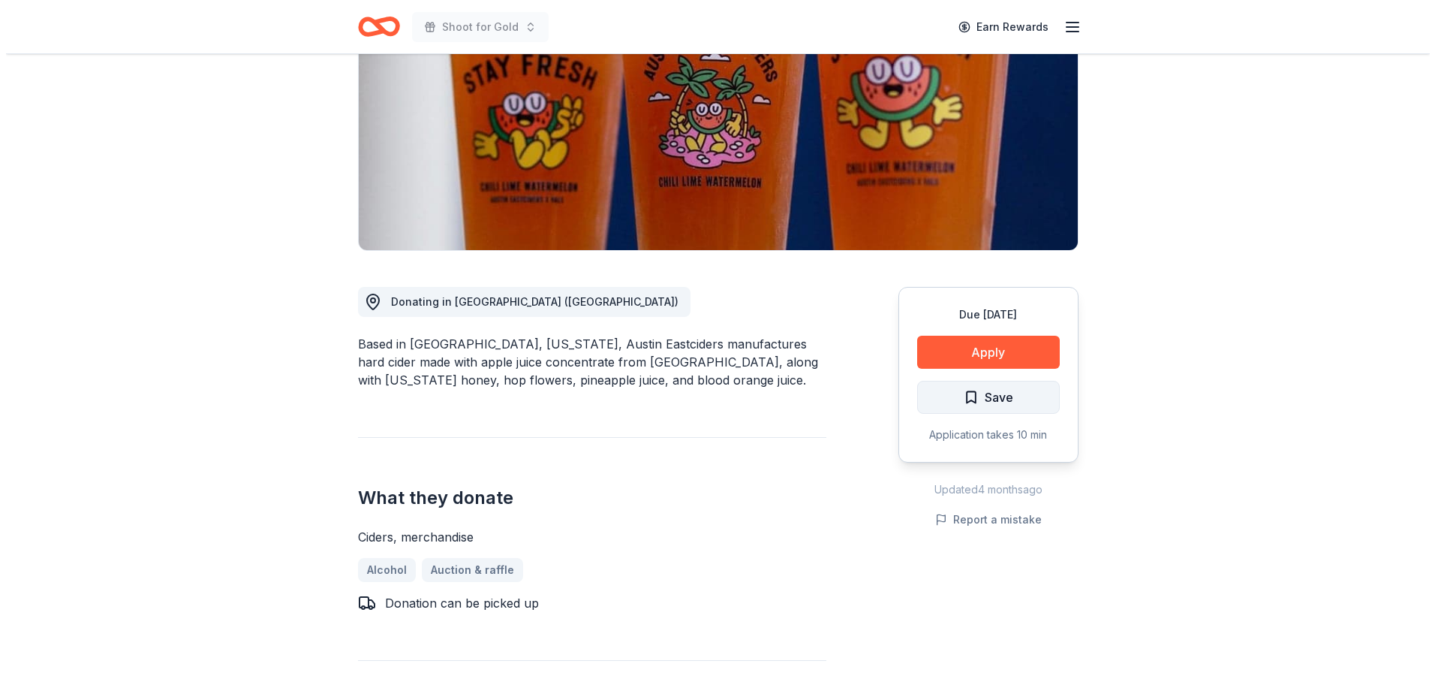
scroll to position [225, 0]
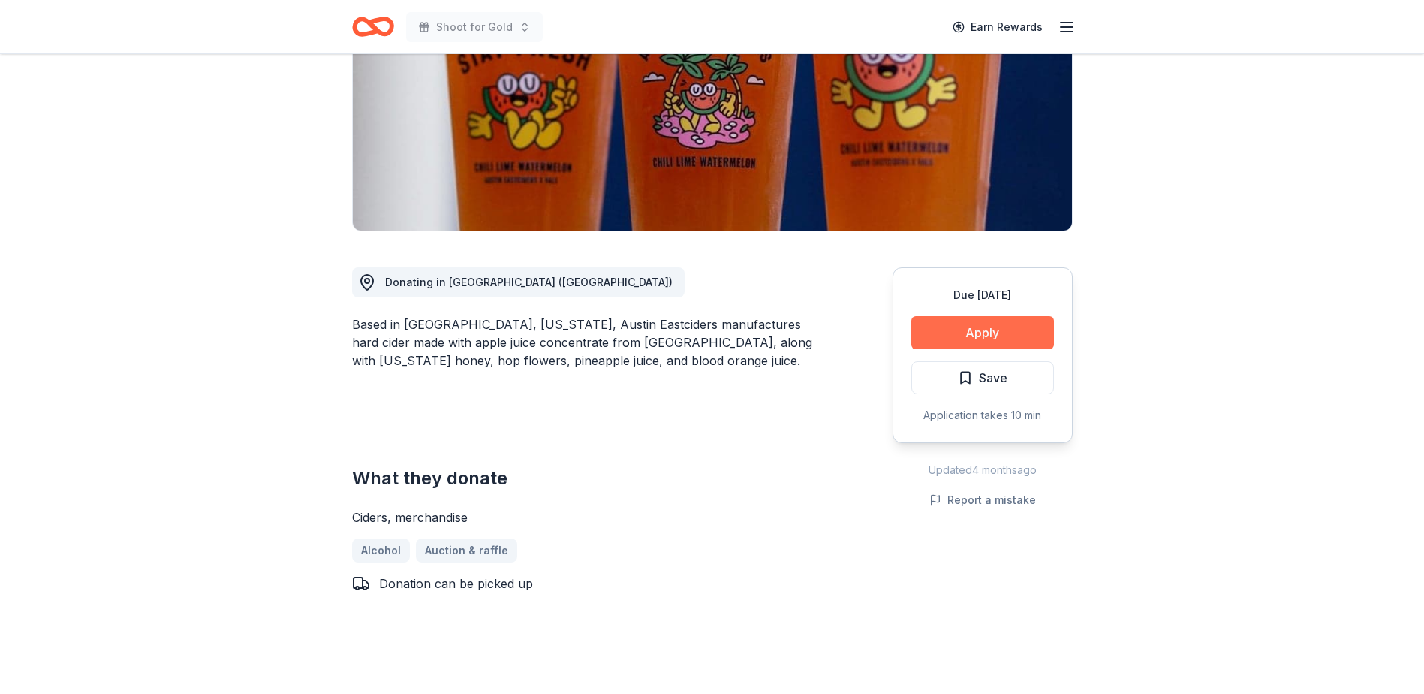
click at [1000, 333] on button "Apply" at bounding box center [982, 332] width 143 height 33
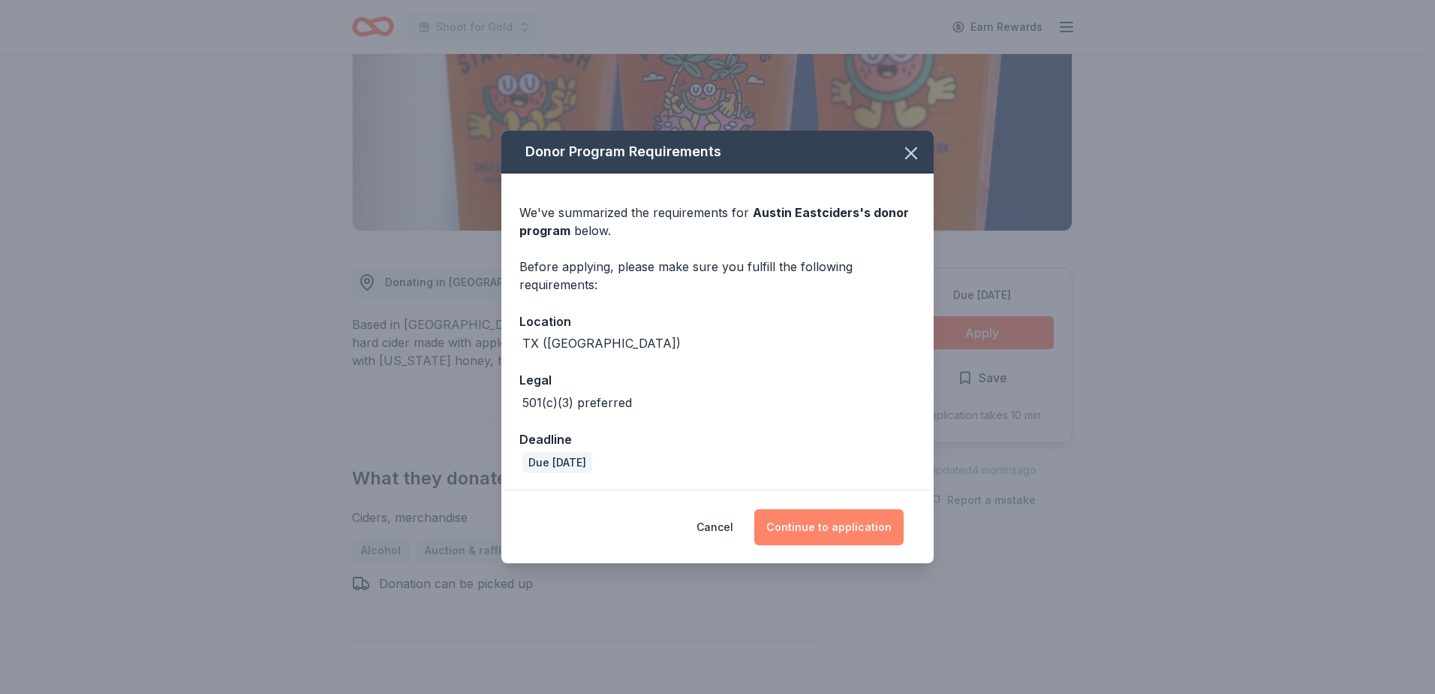
click at [815, 527] on button "Continue to application" at bounding box center [829, 527] width 149 height 36
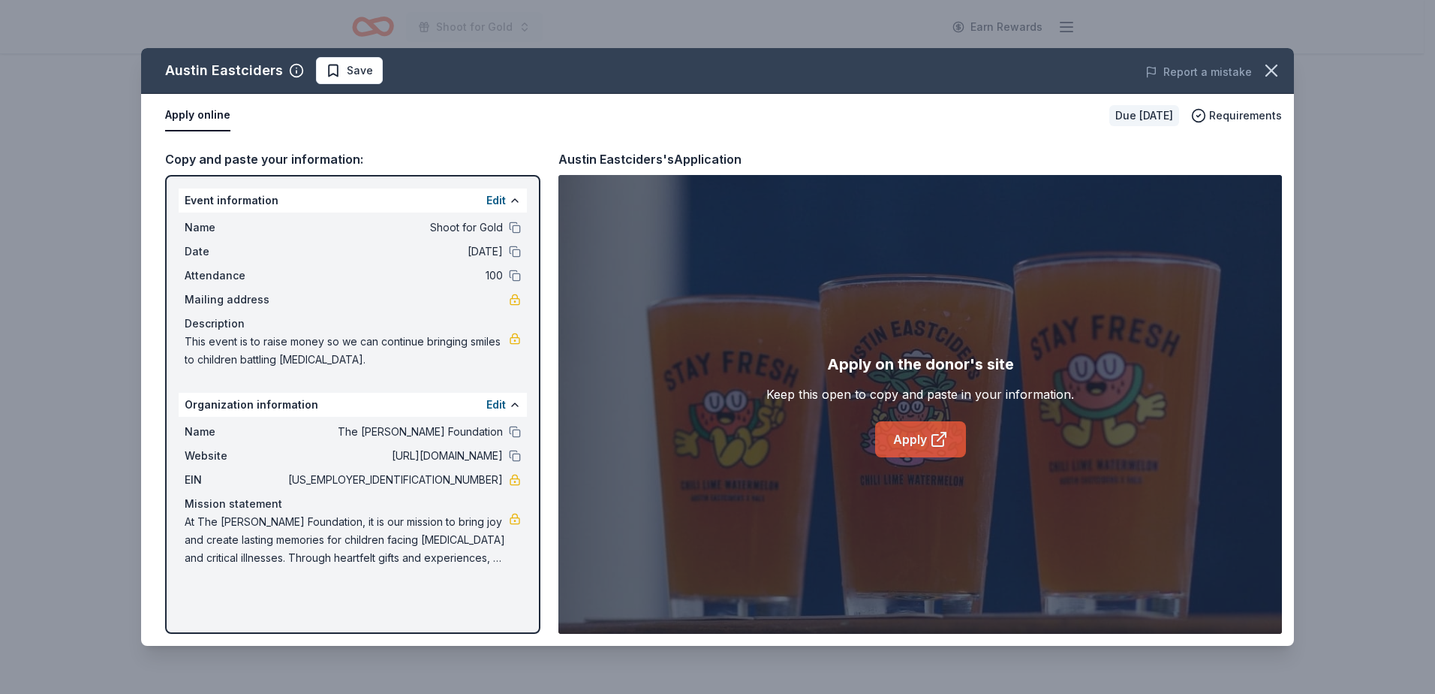
click at [920, 429] on link "Apply" at bounding box center [920, 439] width 91 height 36
